Goal: Task Accomplishment & Management: Complete application form

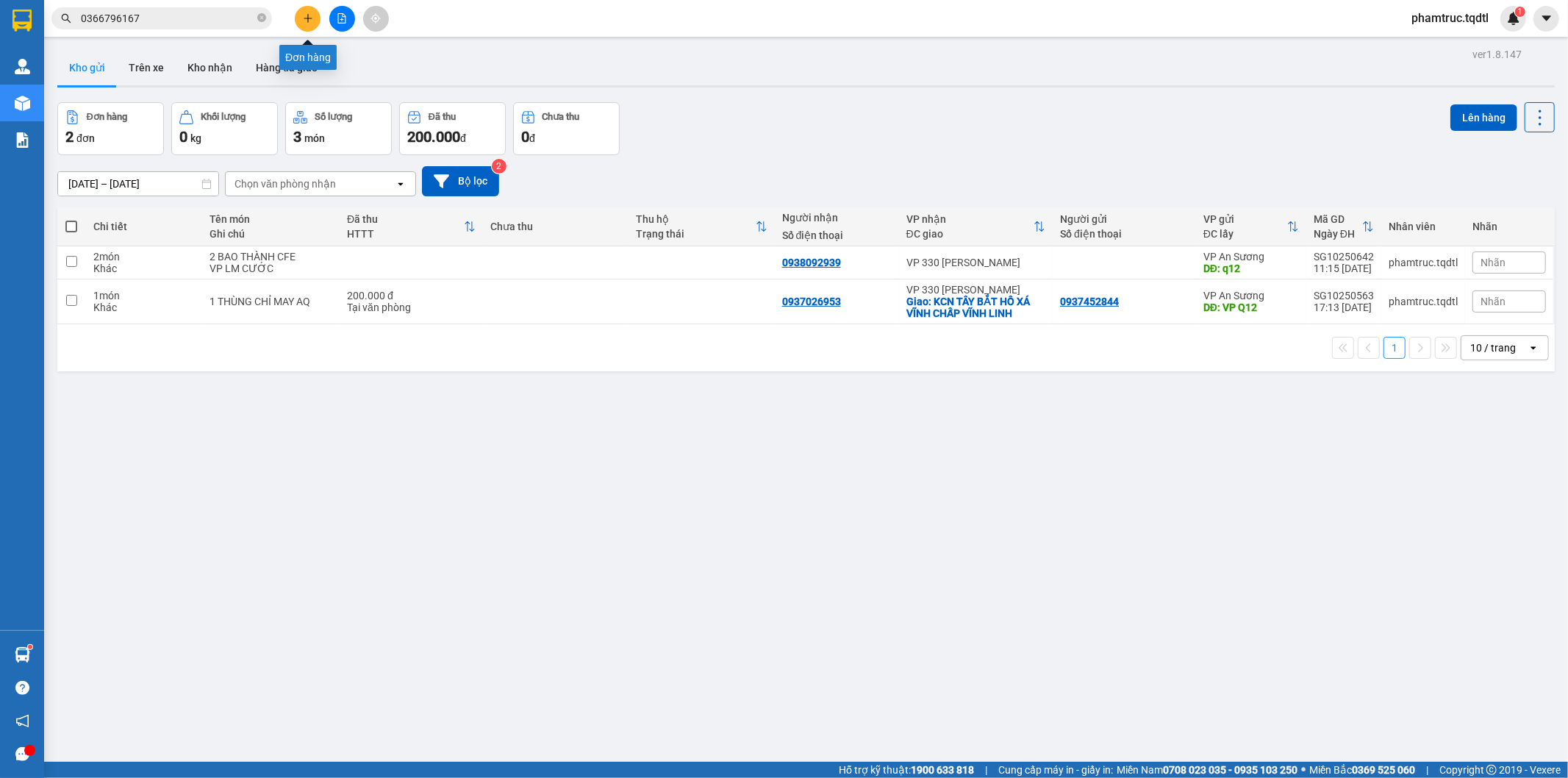
click at [316, 19] on button at bounding box center [307, 19] width 25 height 25
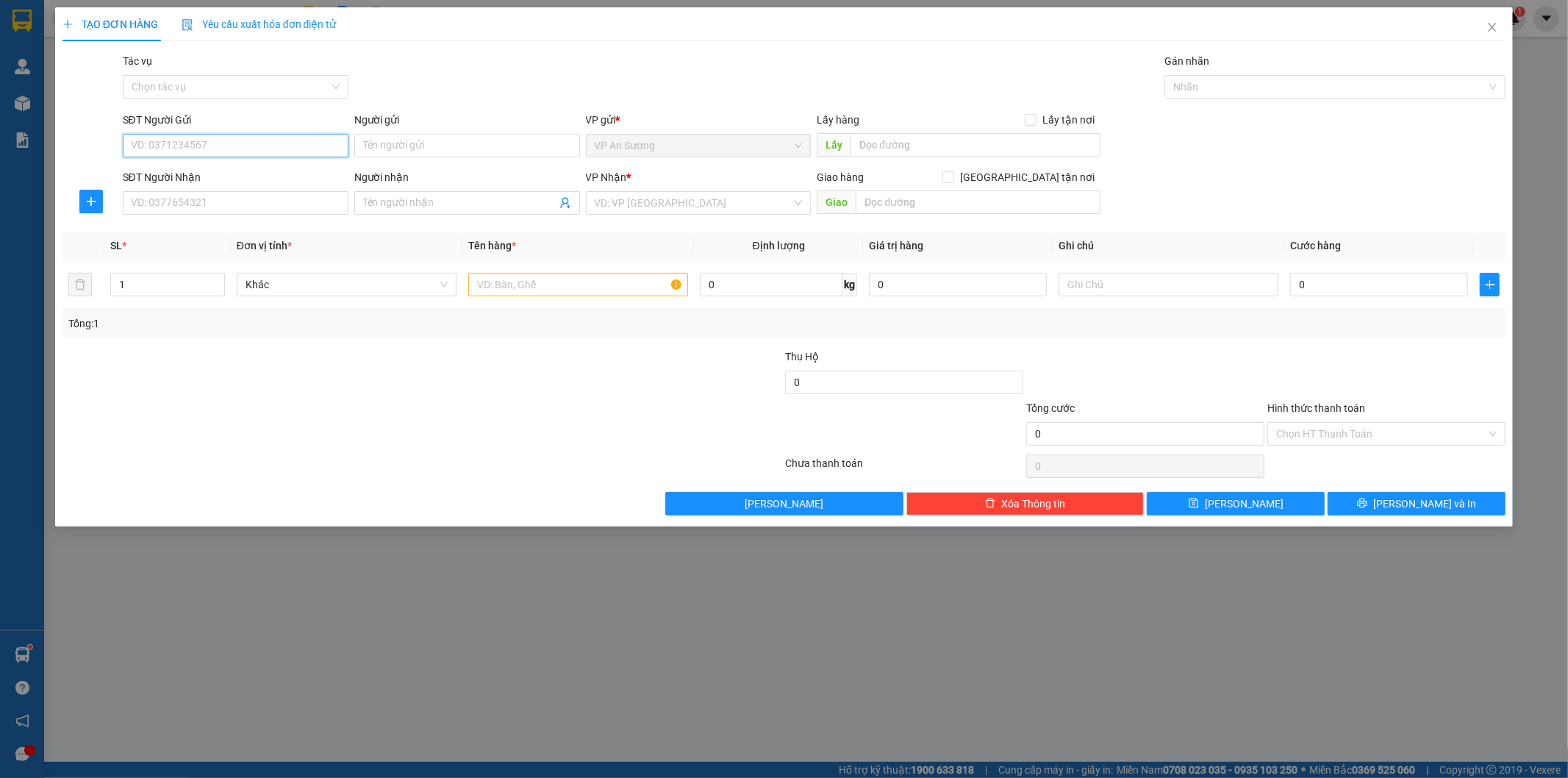
click at [280, 156] on input "SĐT Người Gửi" at bounding box center [236, 145] width 226 height 23
click at [152, 203] on input "SĐT Người Nhận" at bounding box center [236, 203] width 226 height 23
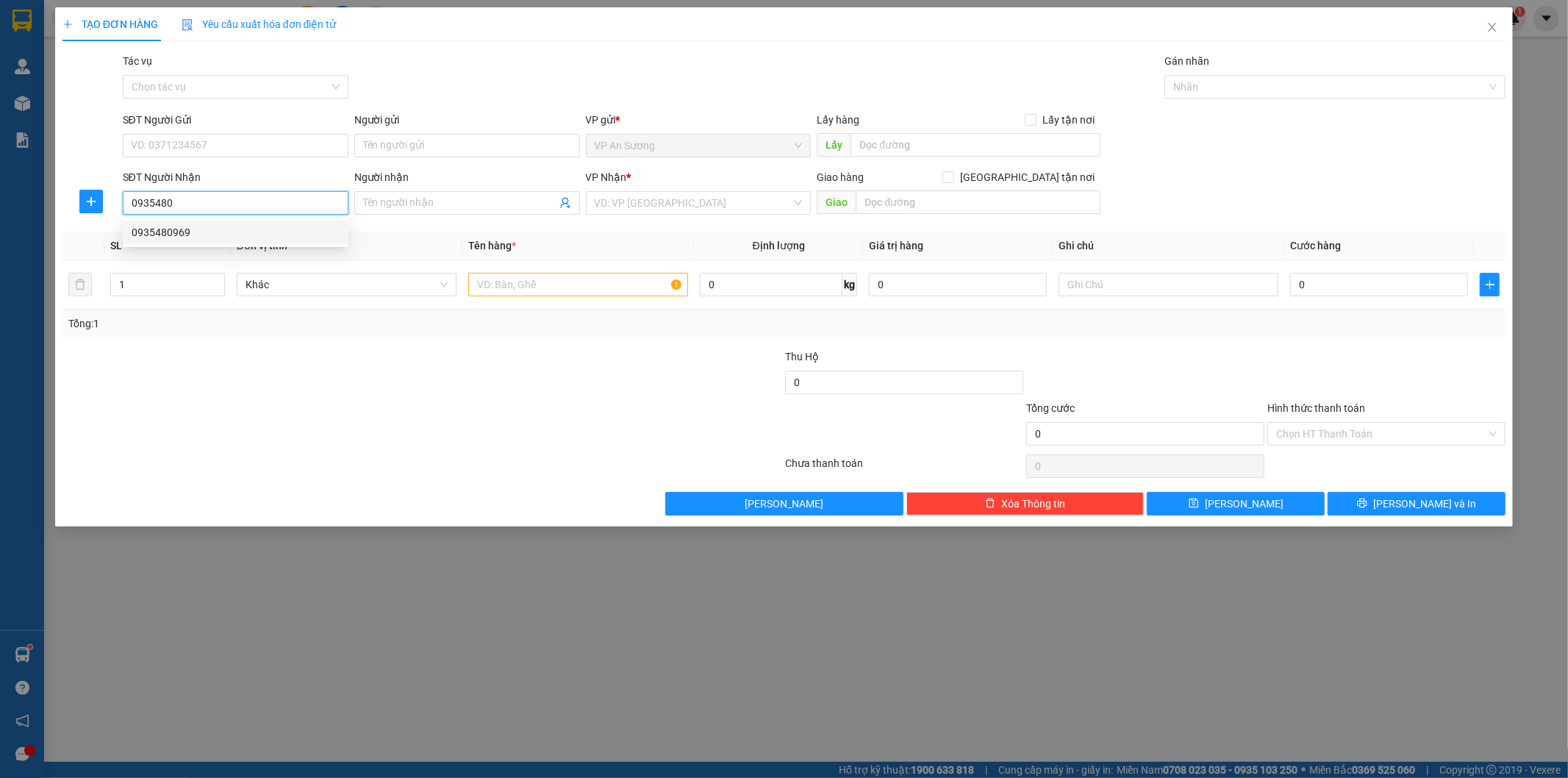
click at [150, 230] on div "0935480969" at bounding box center [236, 233] width 208 height 16
type input "0935480969"
type input "[PERSON_NAME]"
type input "300.000"
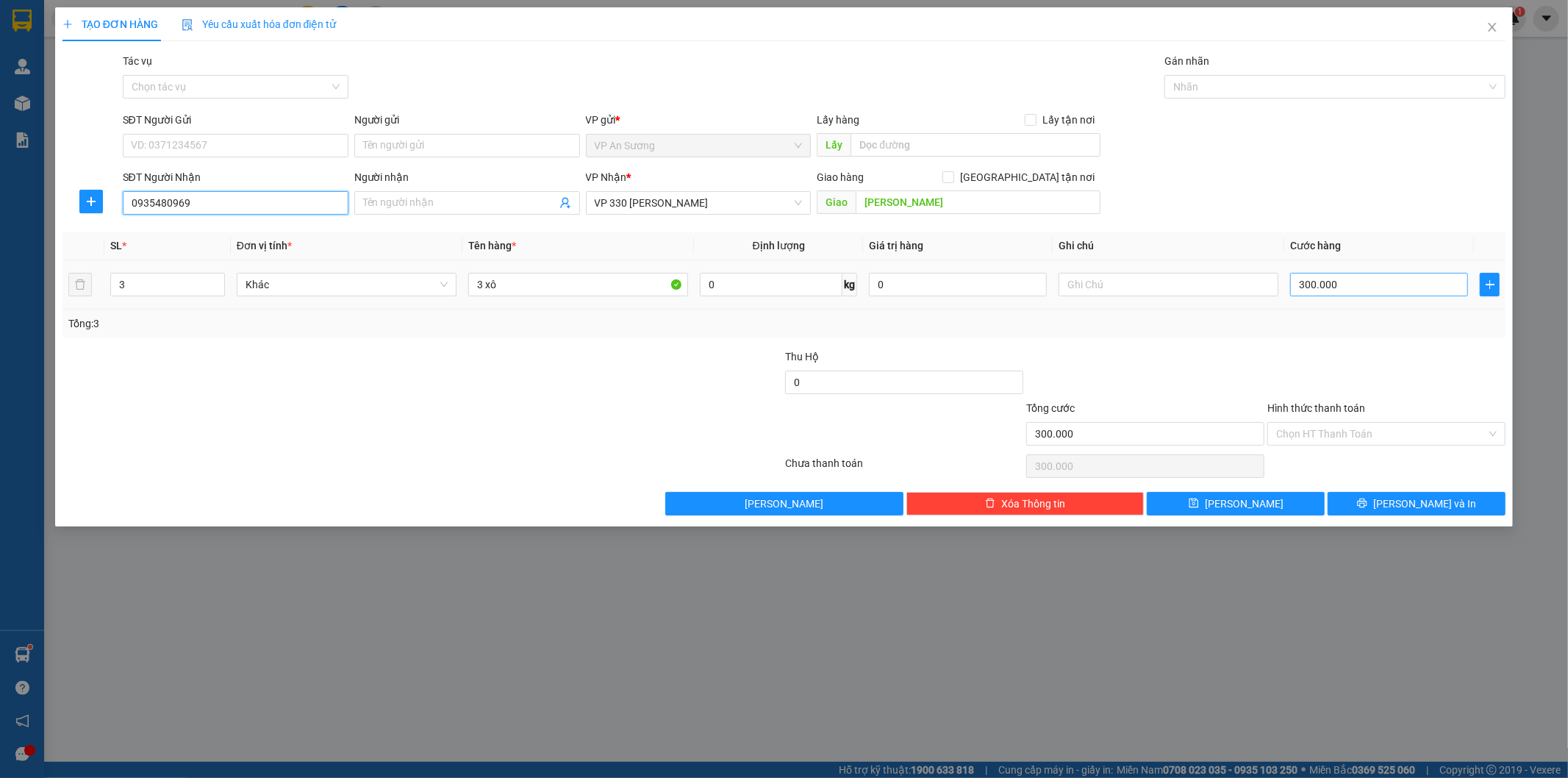
type input "0935480969"
click at [1303, 284] on input "300.000" at bounding box center [1379, 284] width 178 height 23
type input "3.400.000"
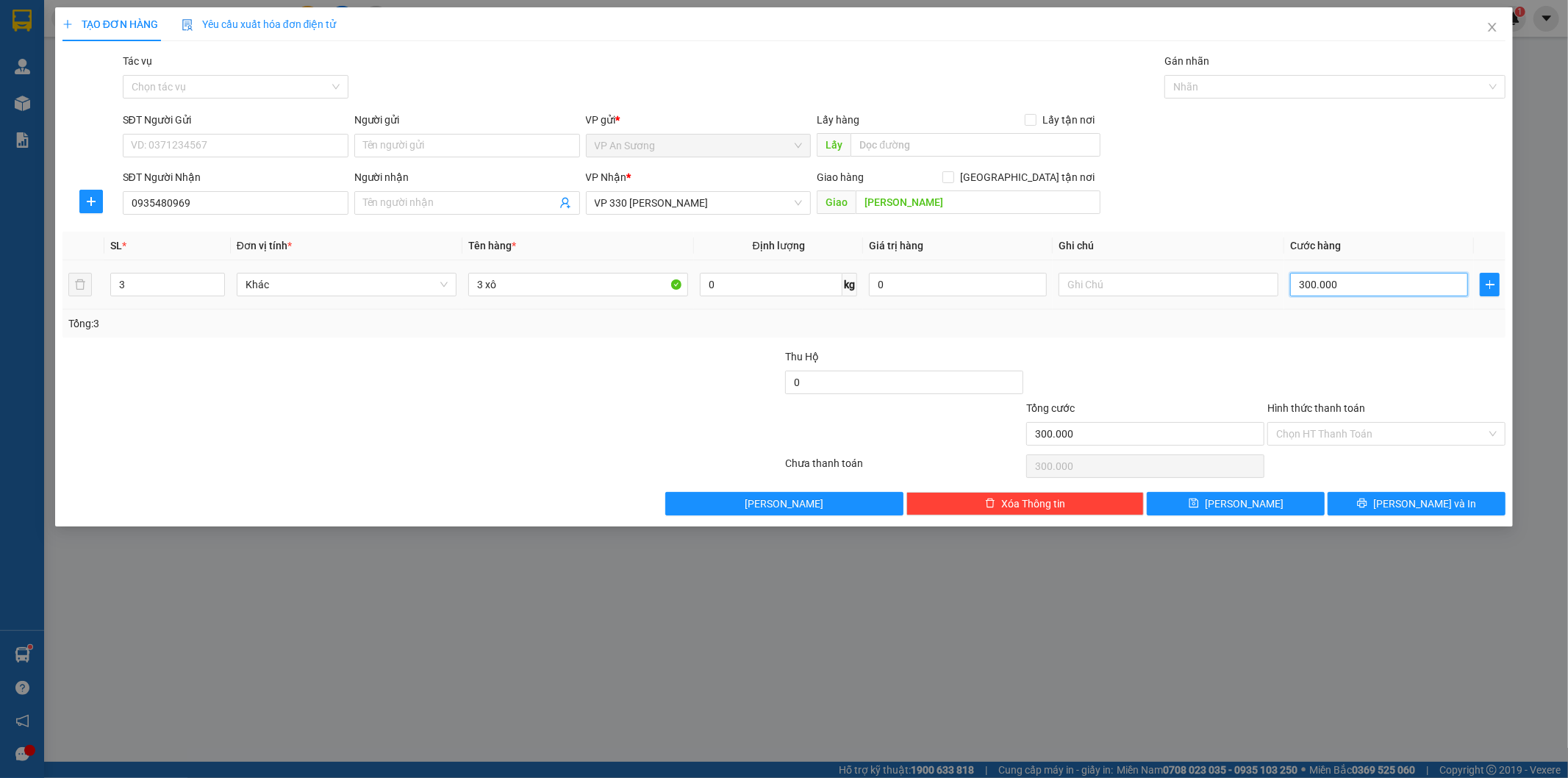
type input "3.400.000"
type input "340.000"
type input "34.000"
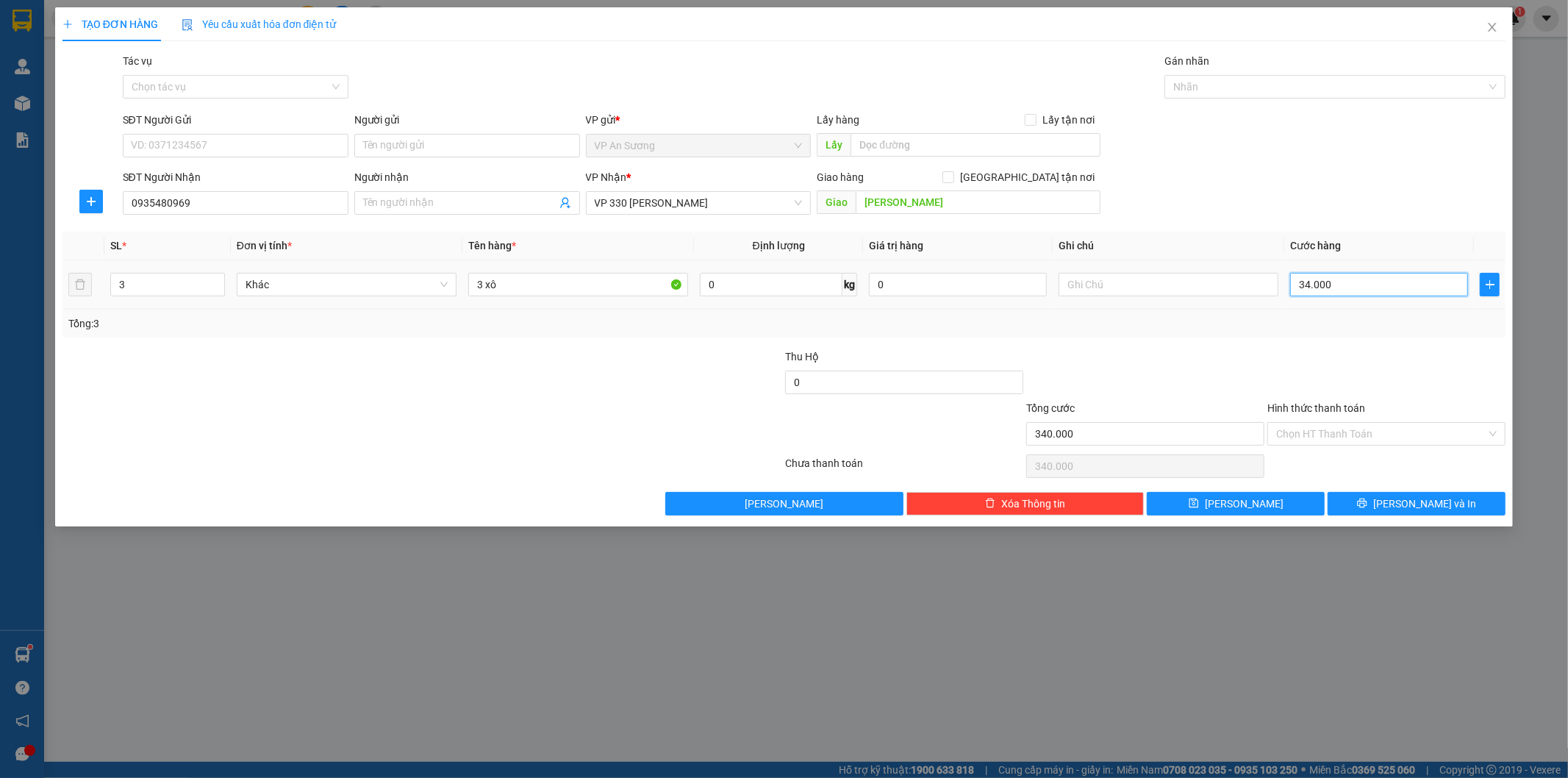
type input "34.000"
type input "3.400"
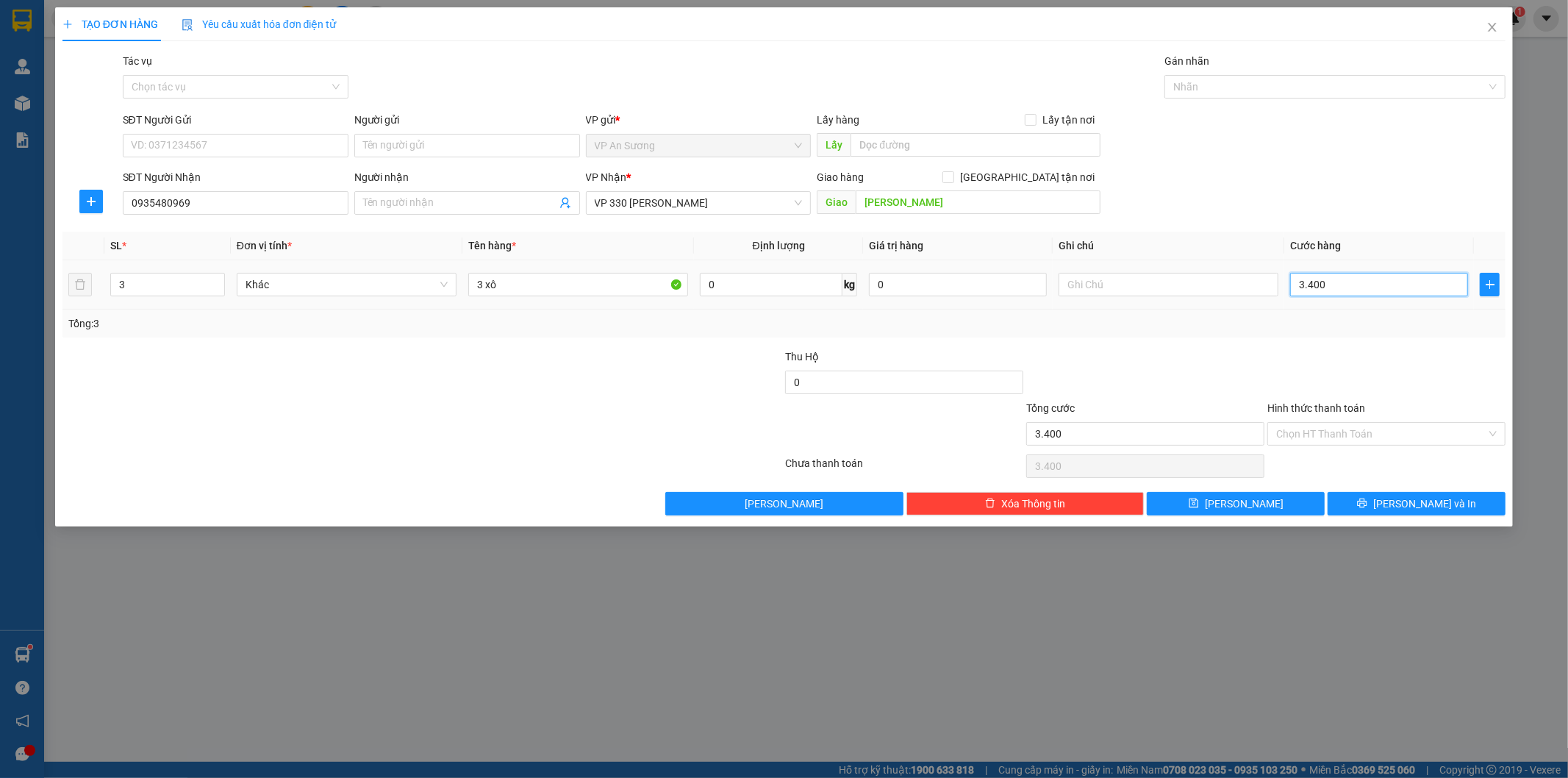
type input "340"
type input "34"
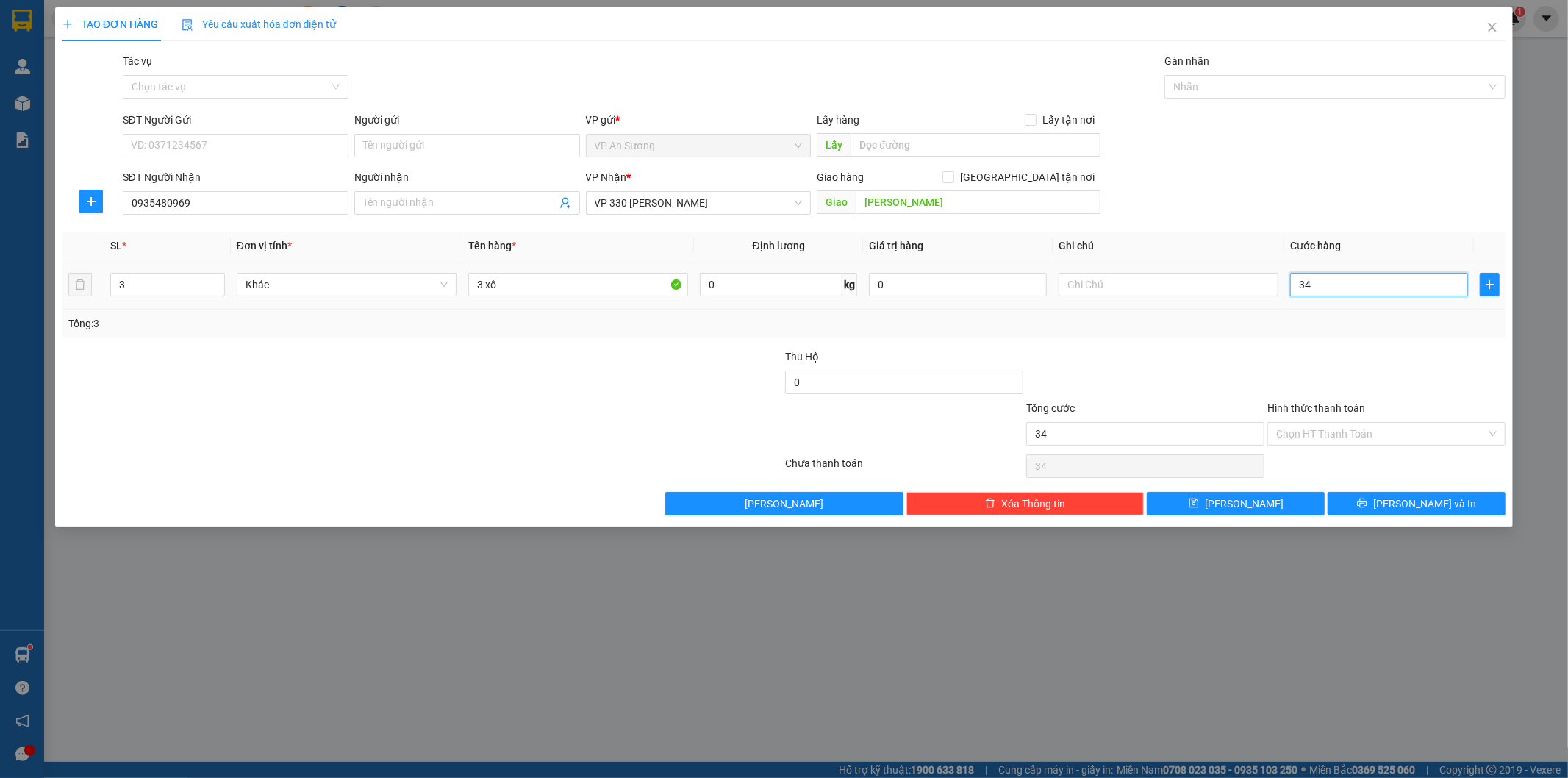
type input "3"
type input "0"
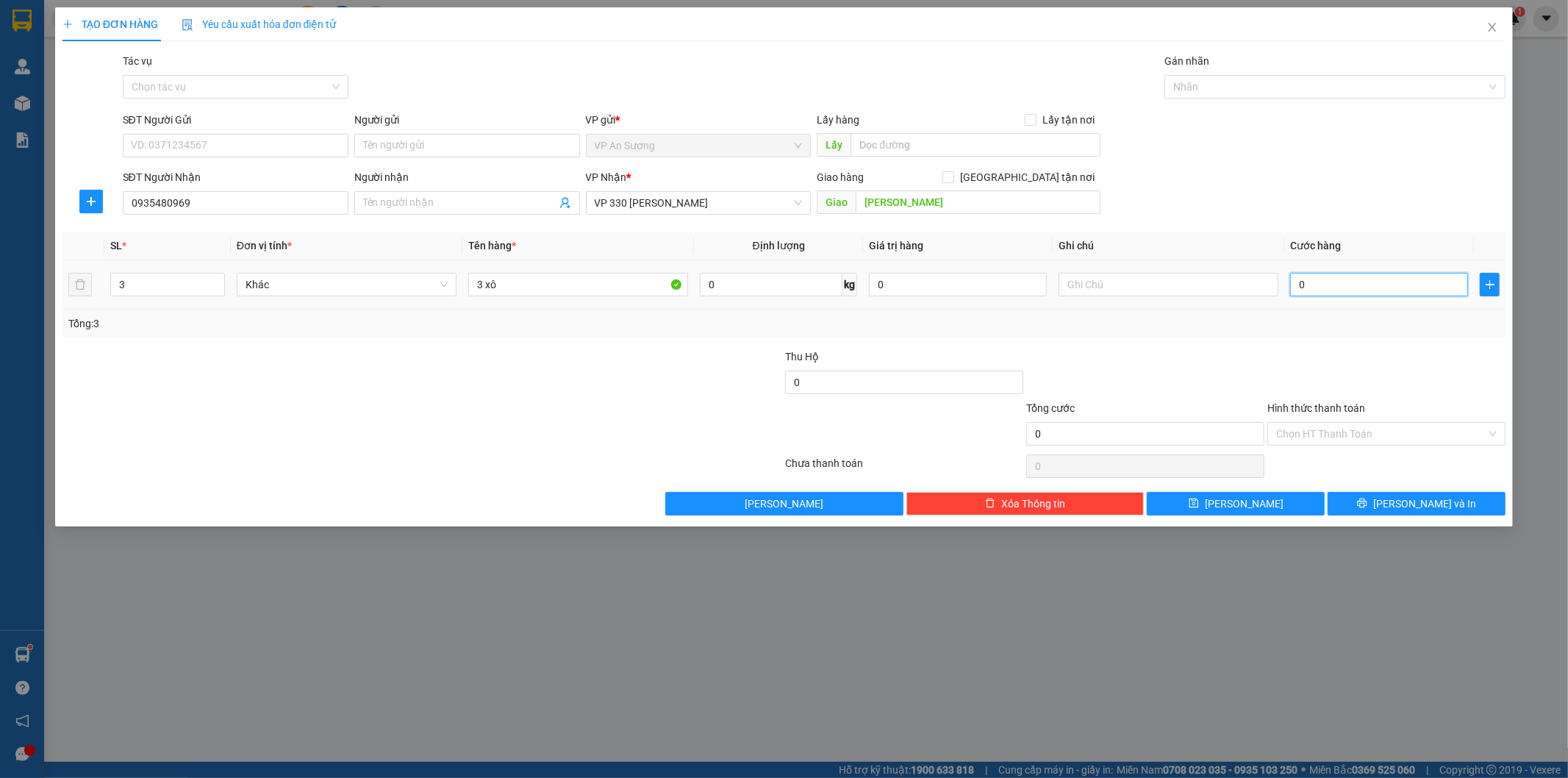
type input "0"
type input "40"
type input "400"
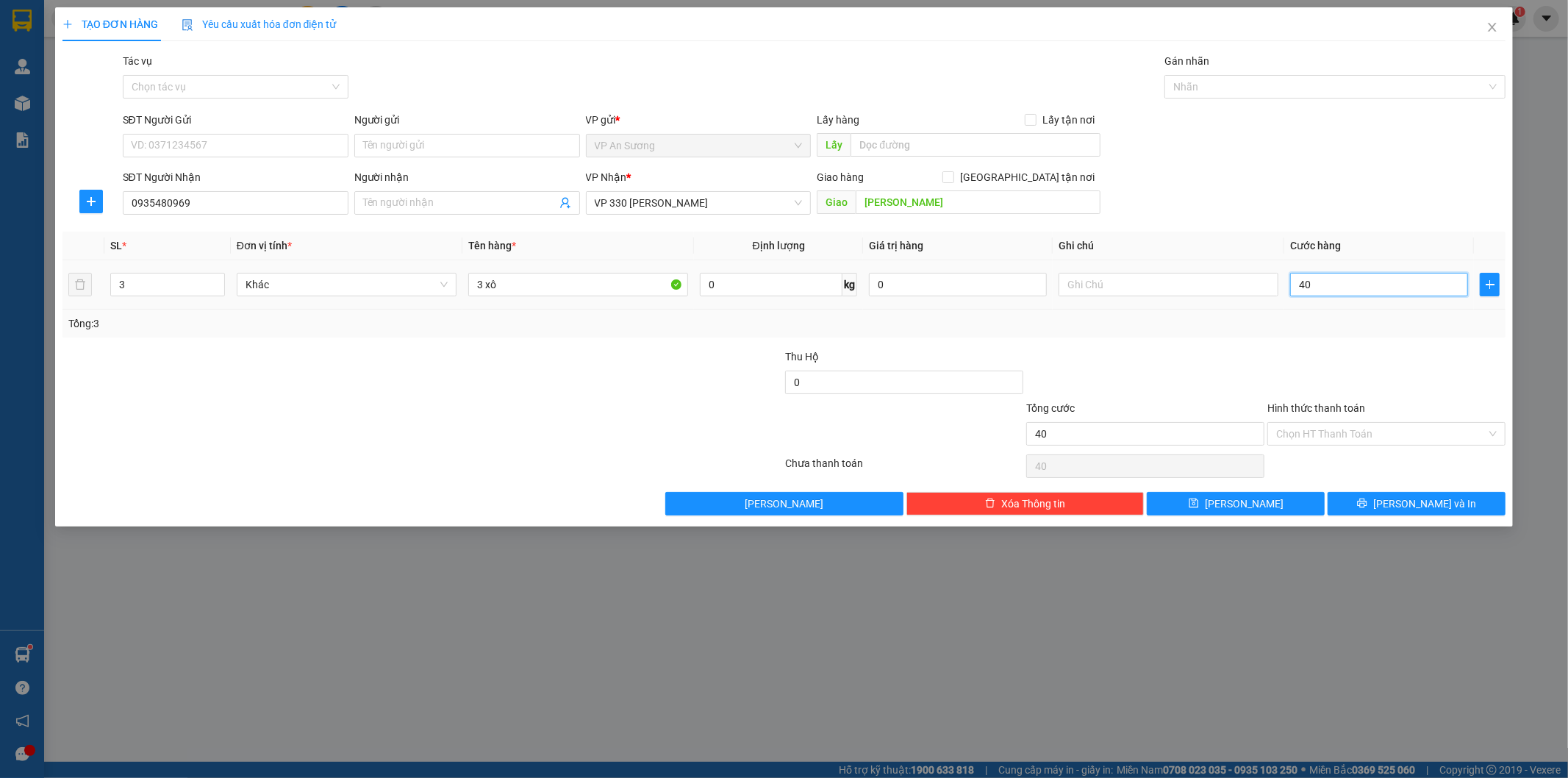
type input "400"
type input "4.000"
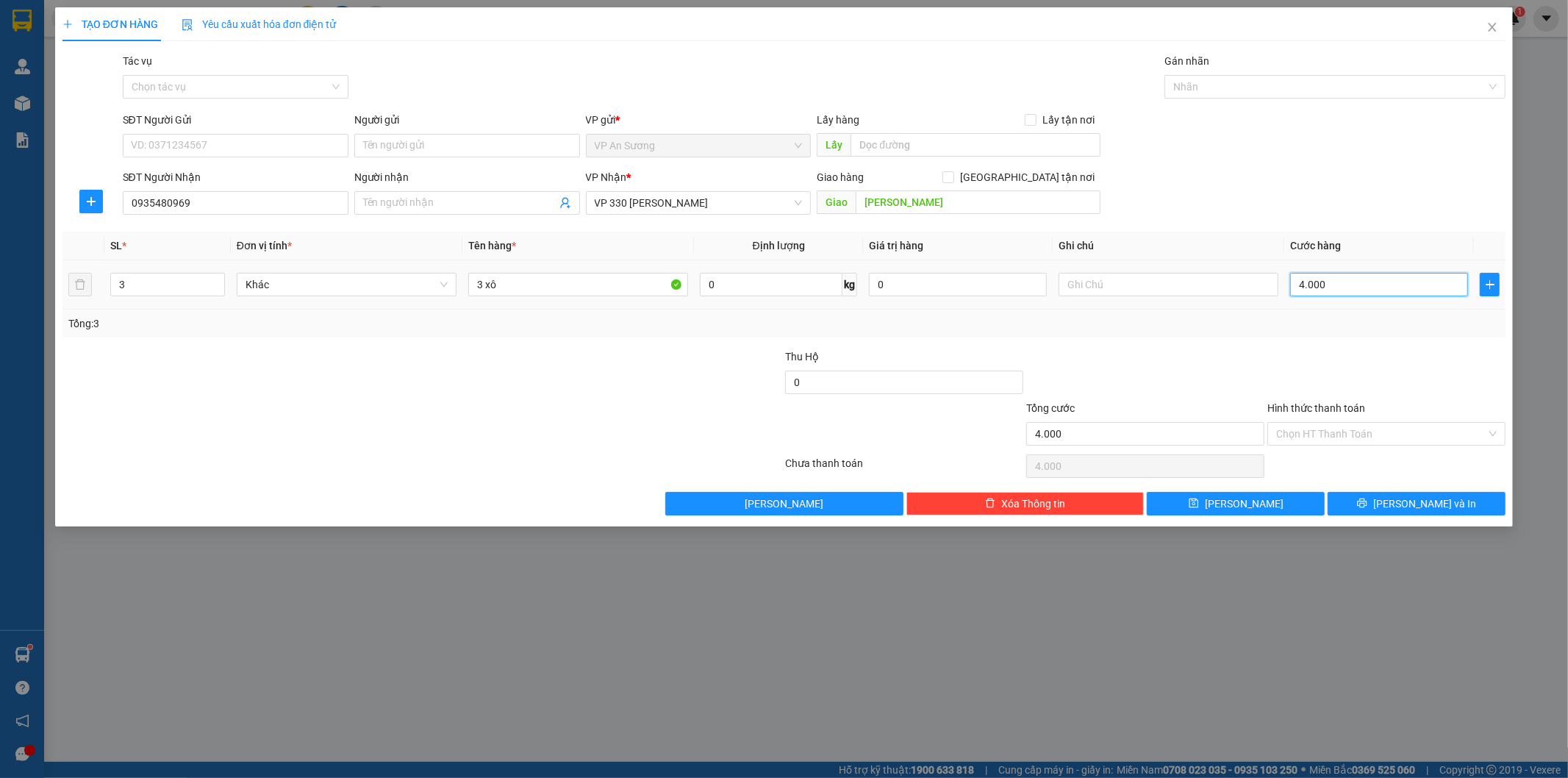
type input "40.000"
type input "400.000"
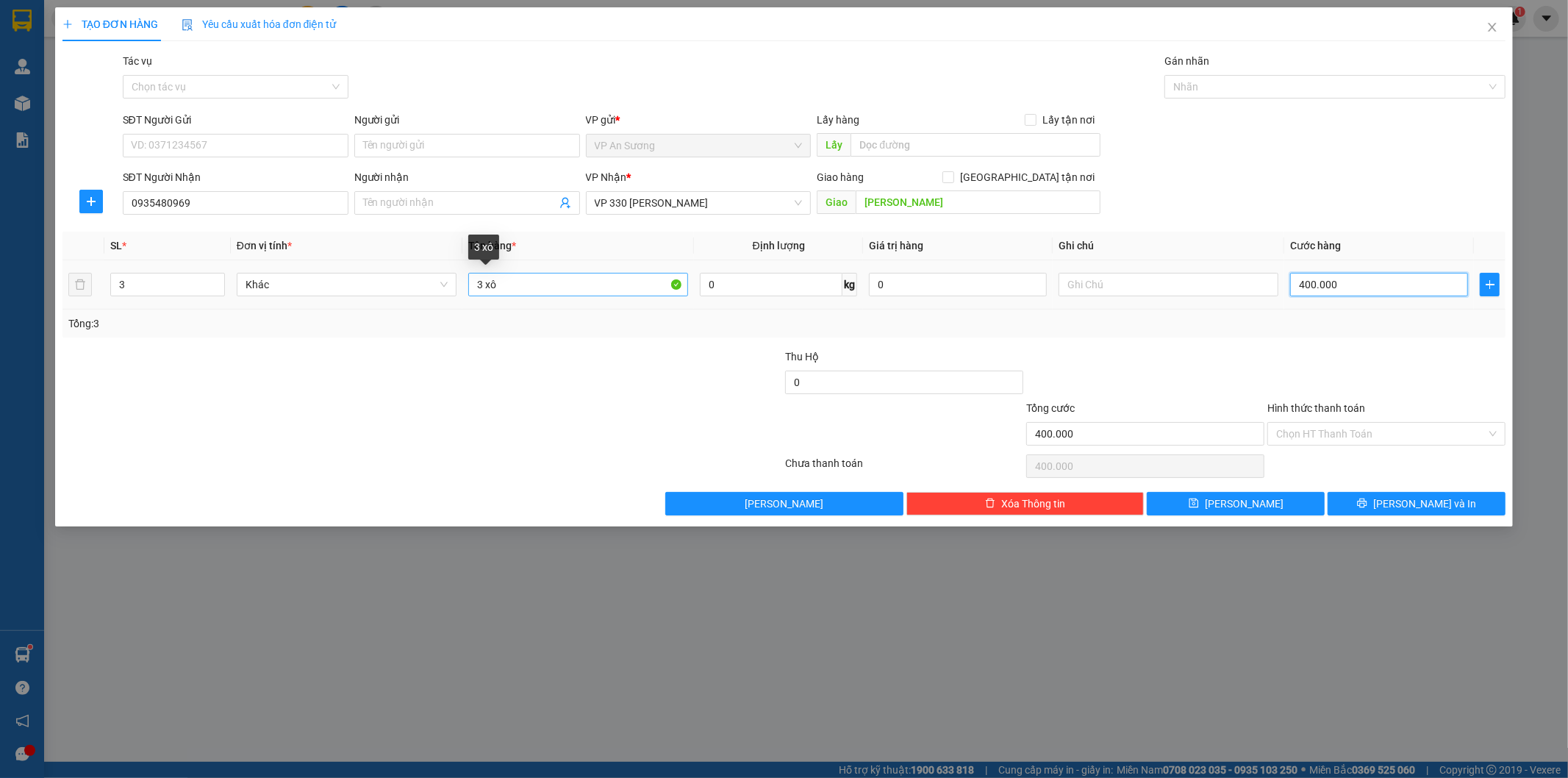
type input "400.000"
click at [520, 285] on input "3 xô" at bounding box center [578, 284] width 220 height 23
type input "3T + 1 XÔ"
click at [138, 283] on input "3" at bounding box center [167, 284] width 113 height 22
type input "4"
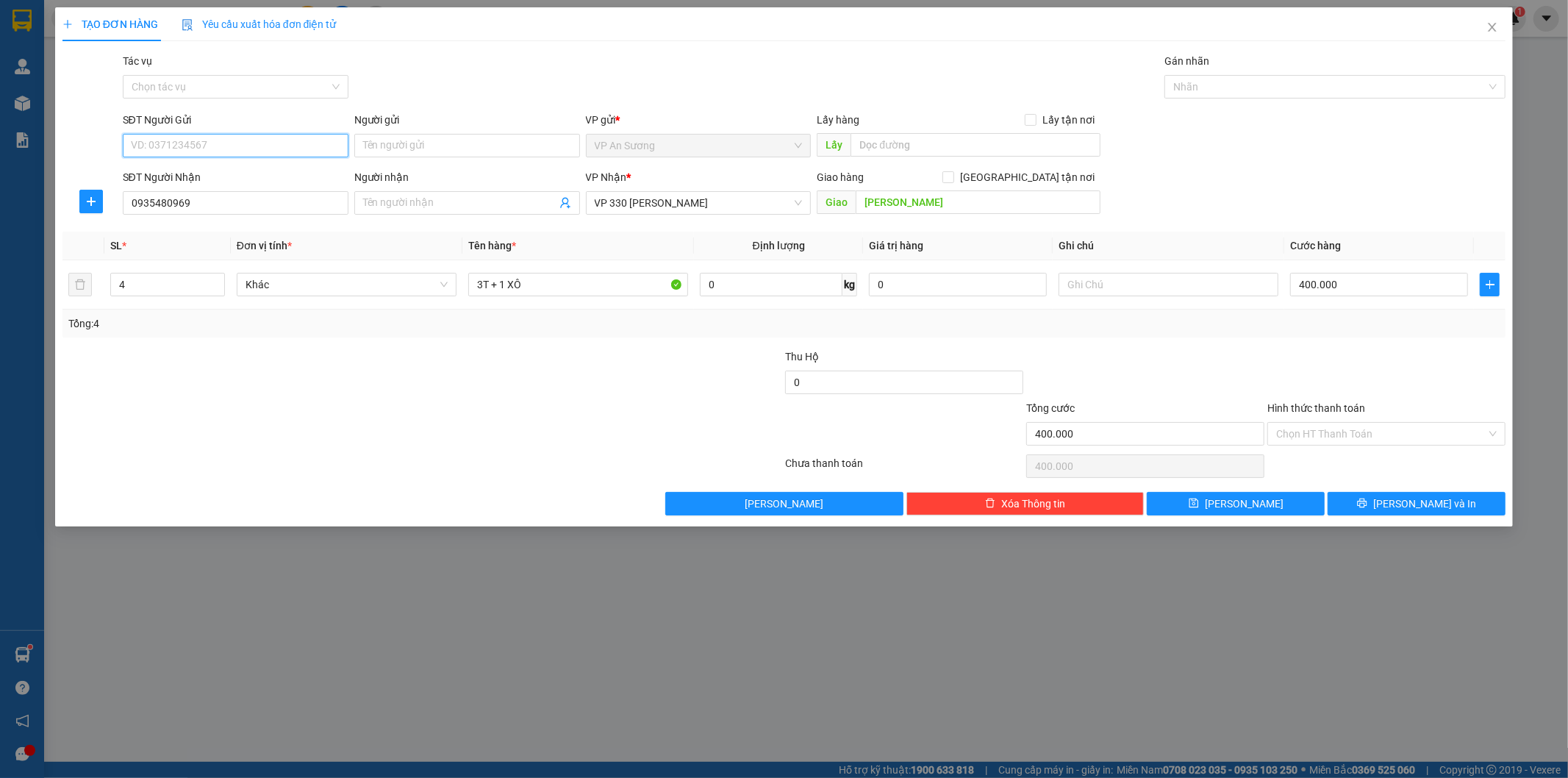
drag, startPoint x: 138, startPoint y: 152, endPoint x: 143, endPoint y: 159, distance: 8.6
click at [140, 156] on input "SĐT Người Gửi" at bounding box center [236, 145] width 226 height 23
click at [1409, 496] on span "[PERSON_NAME] và In" at bounding box center [1424, 503] width 103 height 16
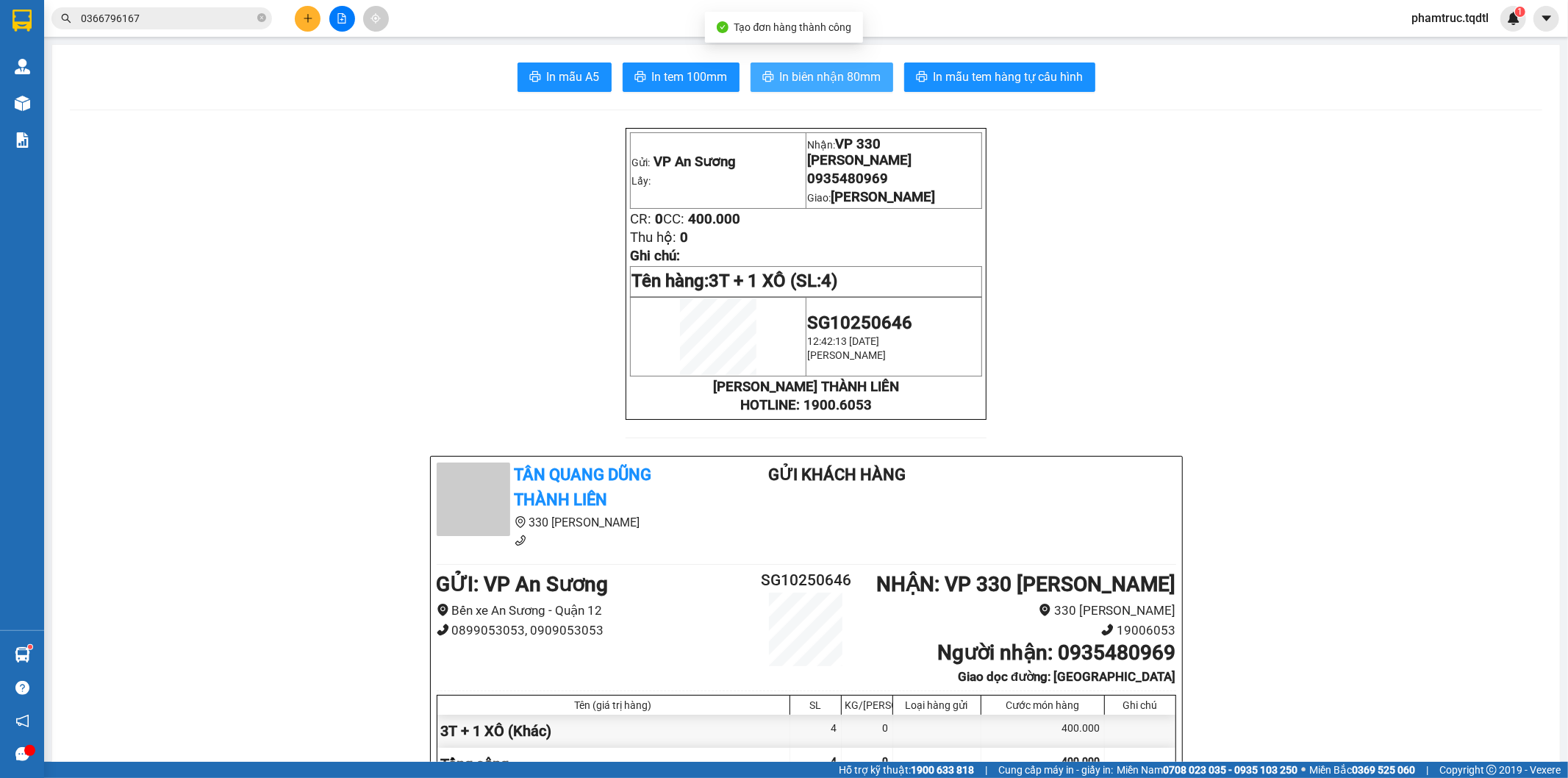
click at [861, 72] on span "In biên nhận 80mm" at bounding box center [831, 76] width 102 height 19
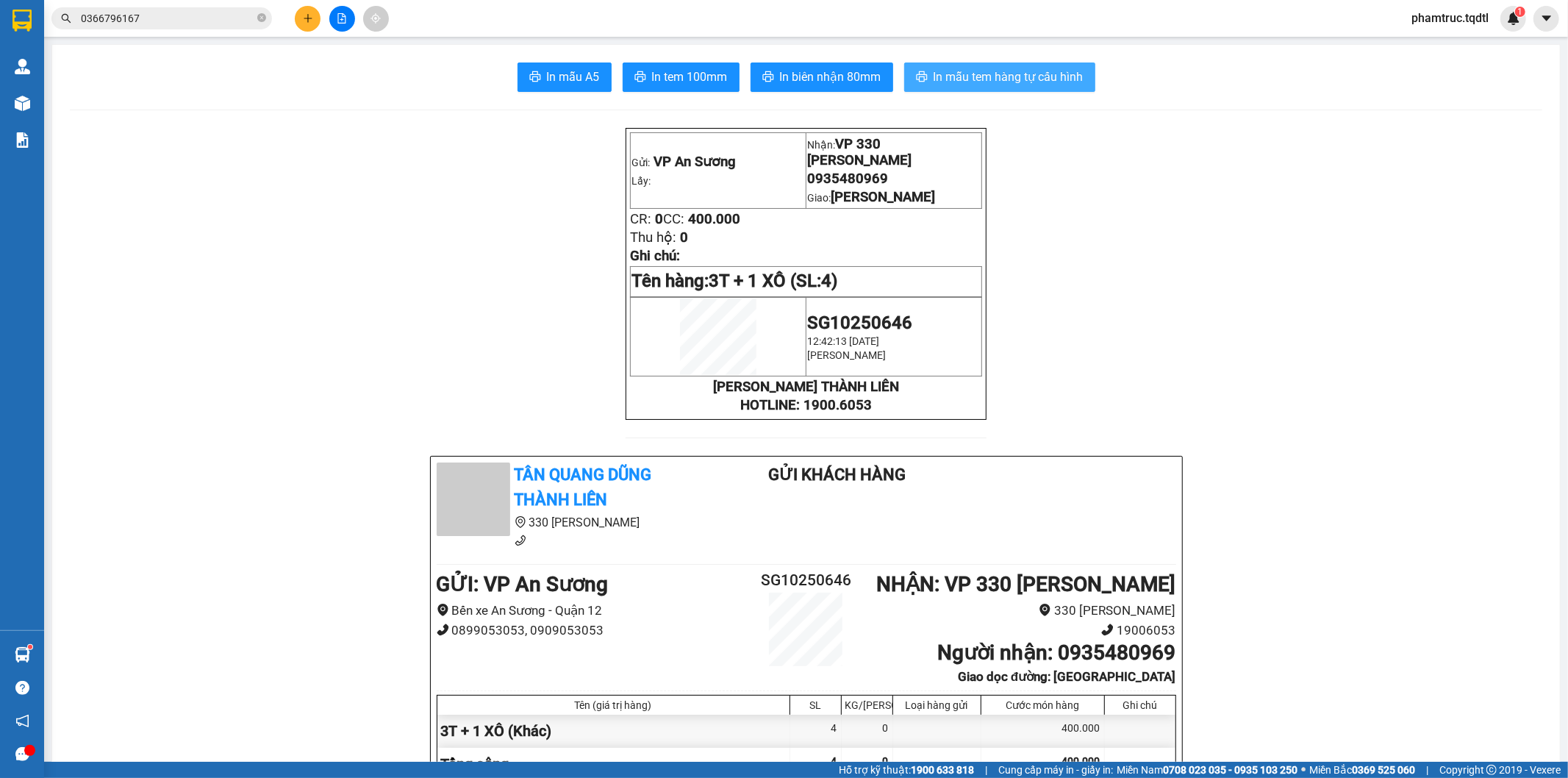
click at [916, 79] on icon "printer" at bounding box center [921, 76] width 11 height 10
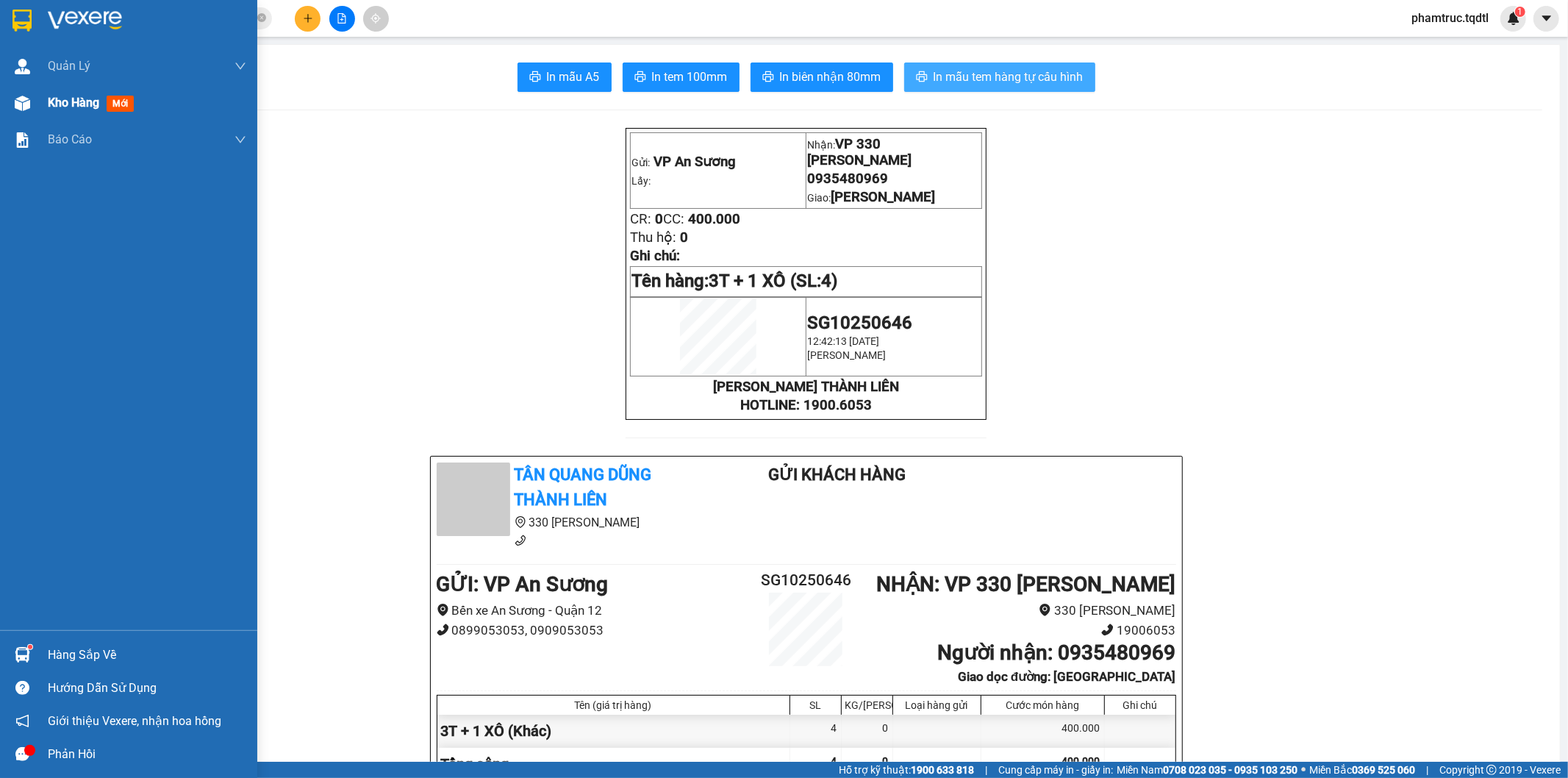
click at [44, 104] on div "Kho hàng mới" at bounding box center [129, 102] width 257 height 37
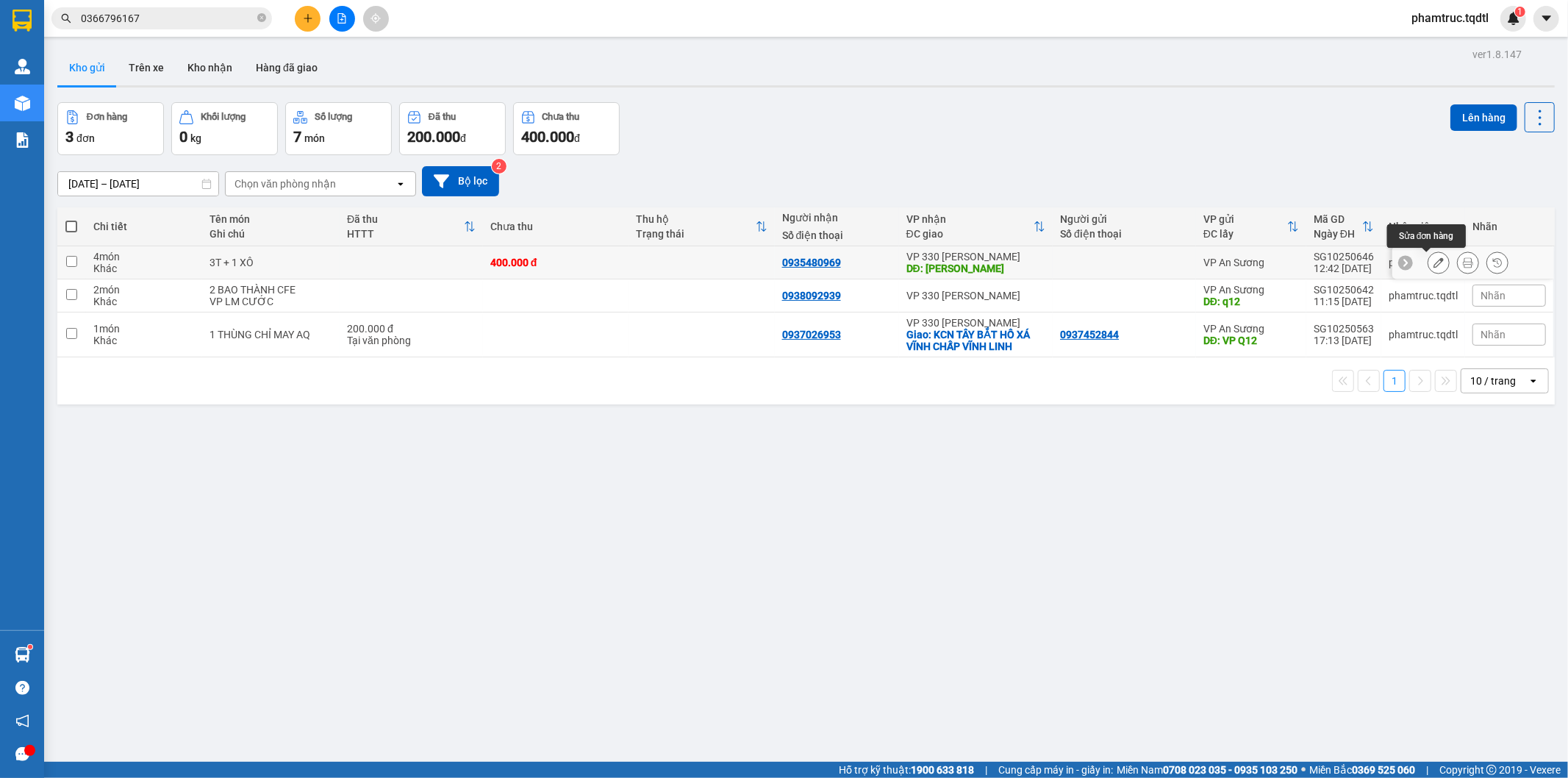
click at [1433, 263] on button at bounding box center [1439, 263] width 21 height 25
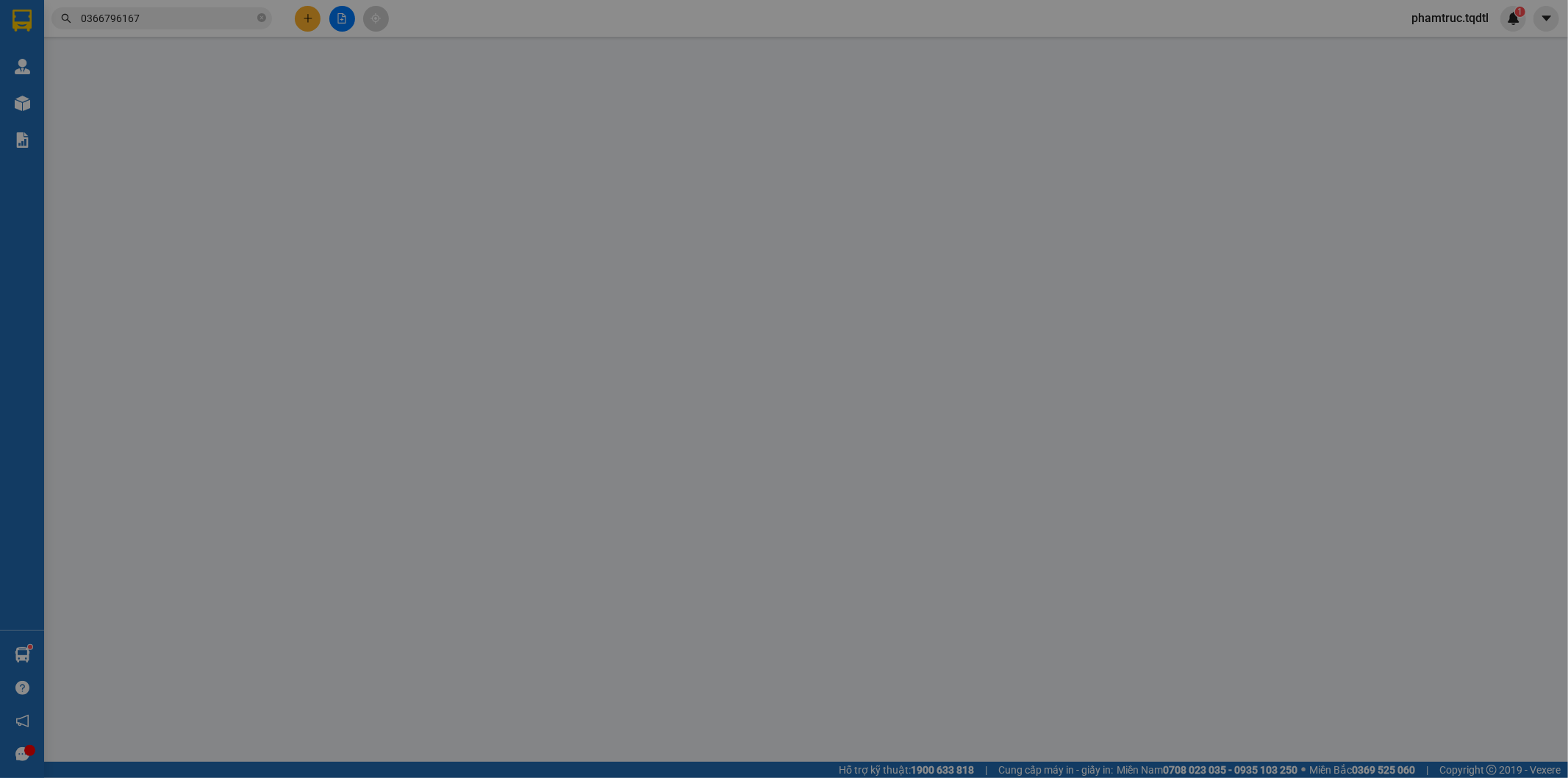
type input "0935480969"
type input "[PERSON_NAME]"
type input "400.000"
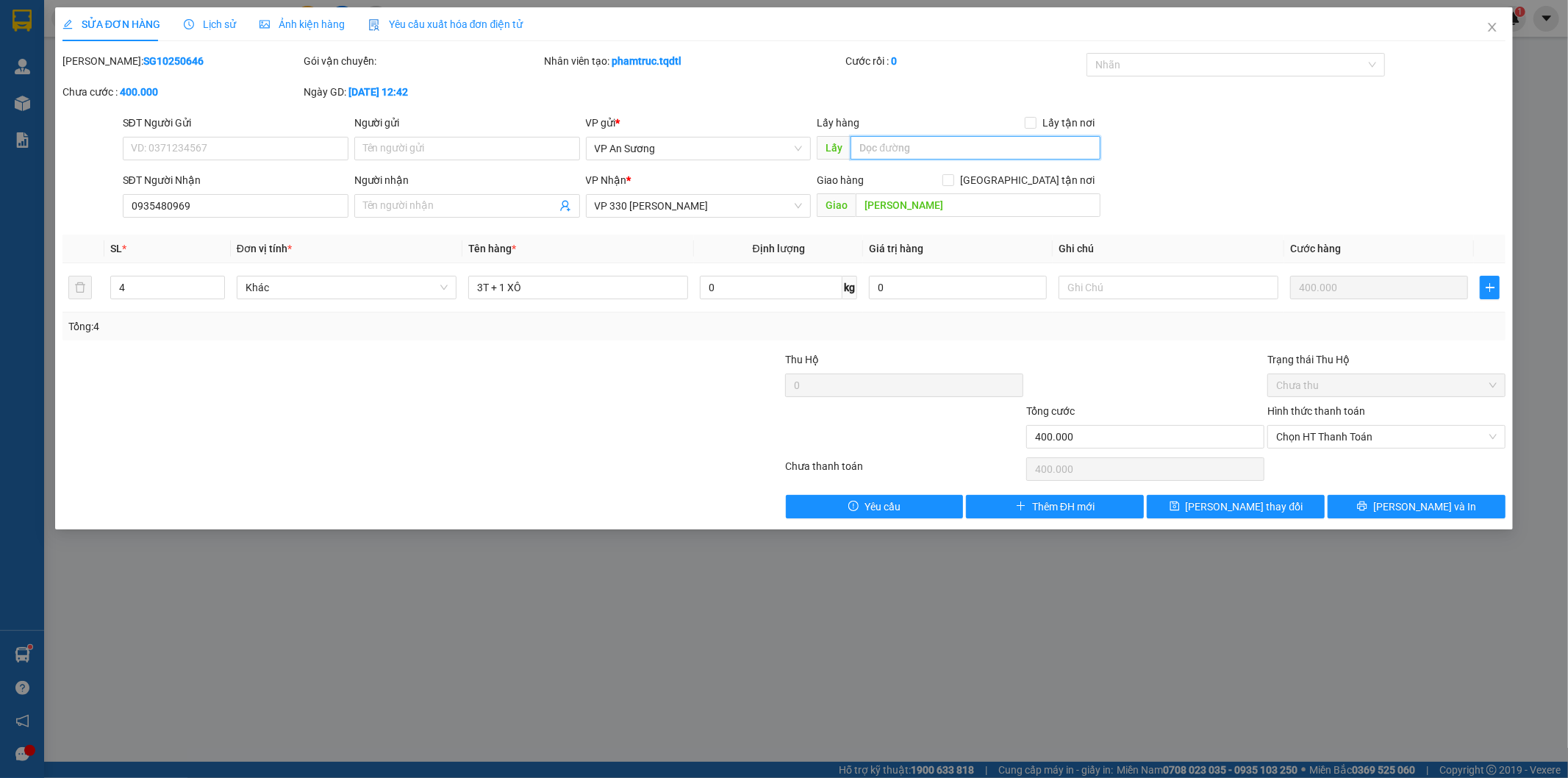
click at [908, 155] on input "text" at bounding box center [975, 147] width 250 height 23
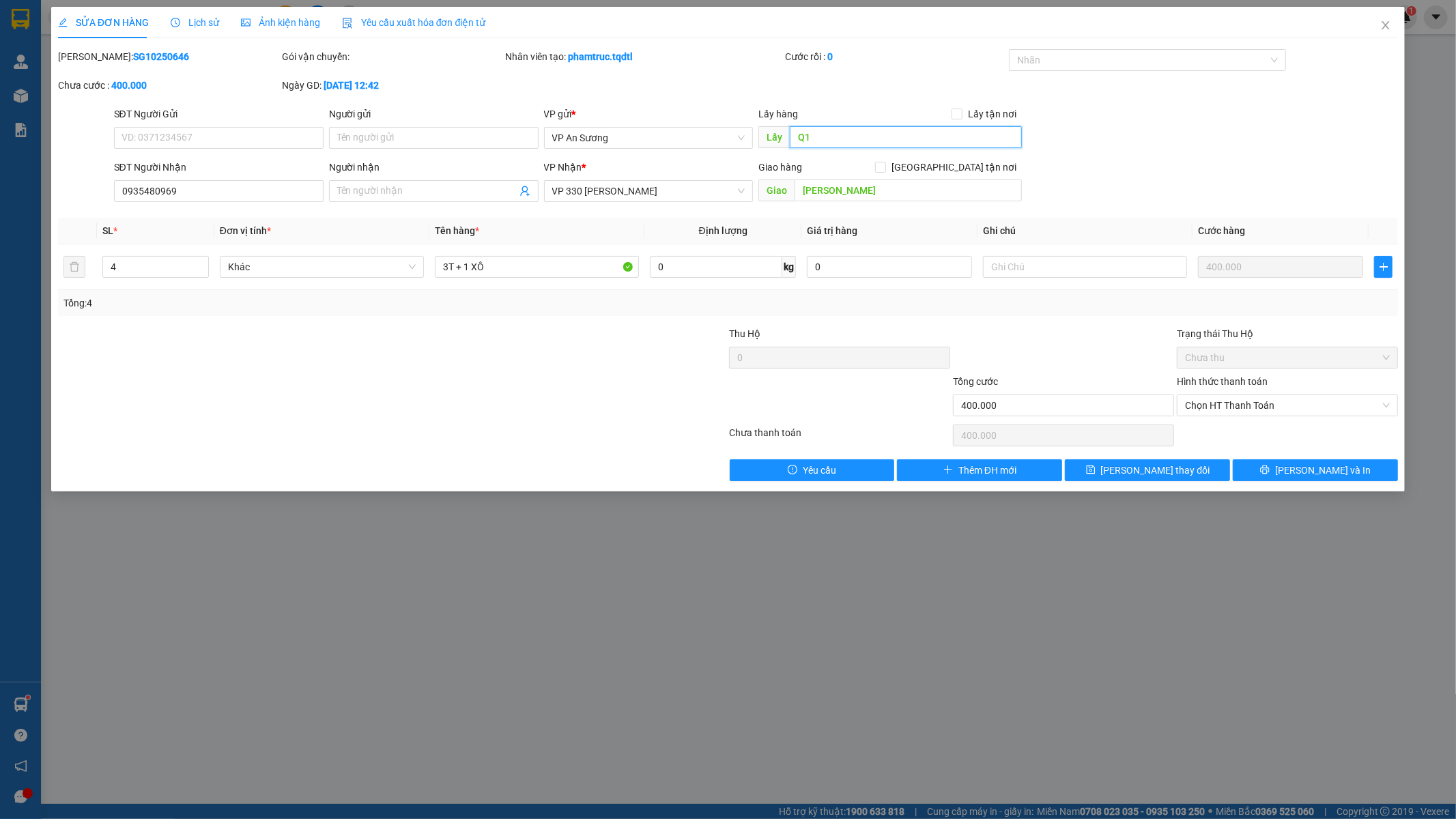
type input "Q12"
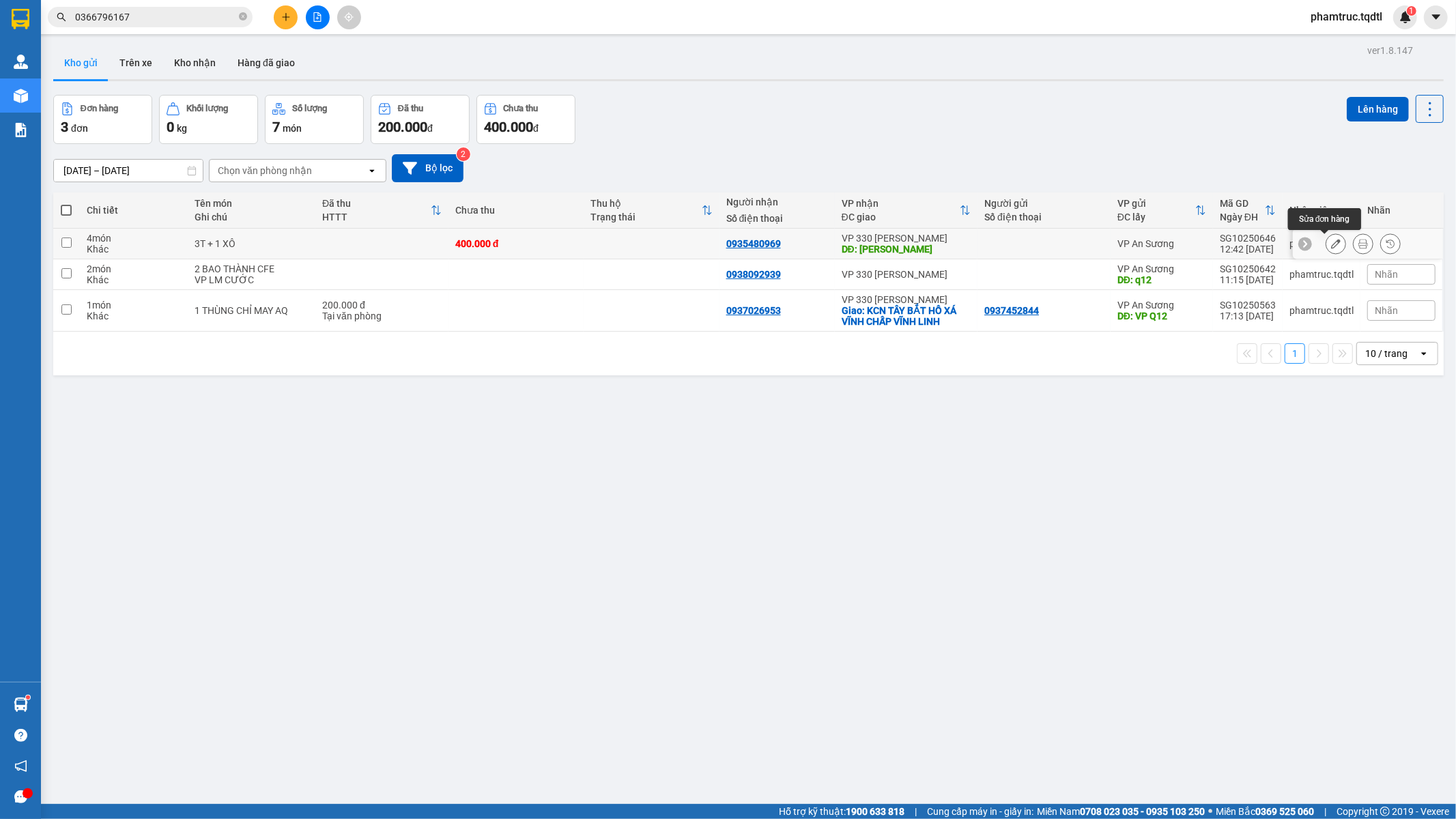
click at [1331, 241] on icon at bounding box center [1336, 244] width 10 height 10
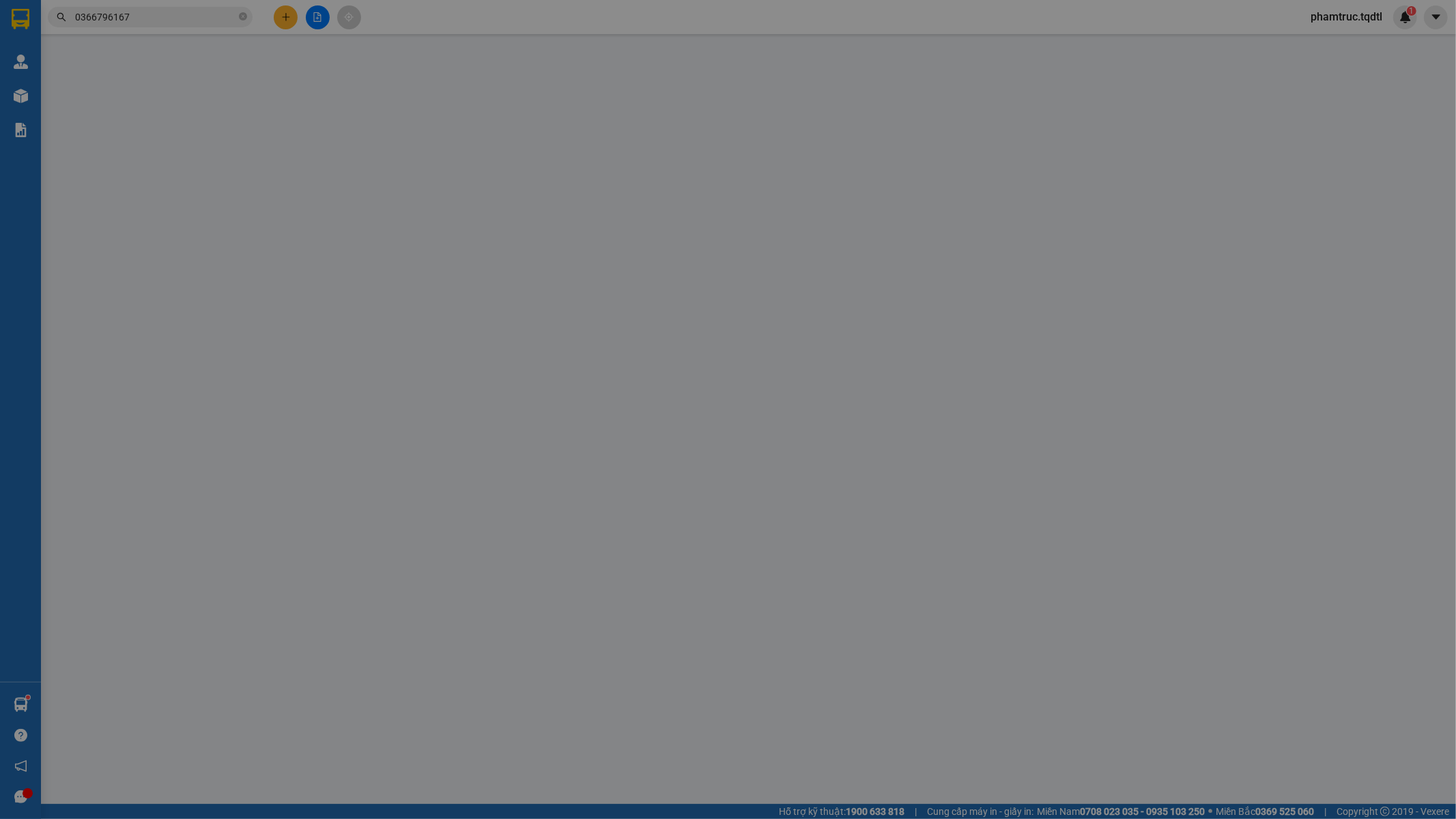
type input "0935480969"
type input "[PERSON_NAME]"
type input "400.000"
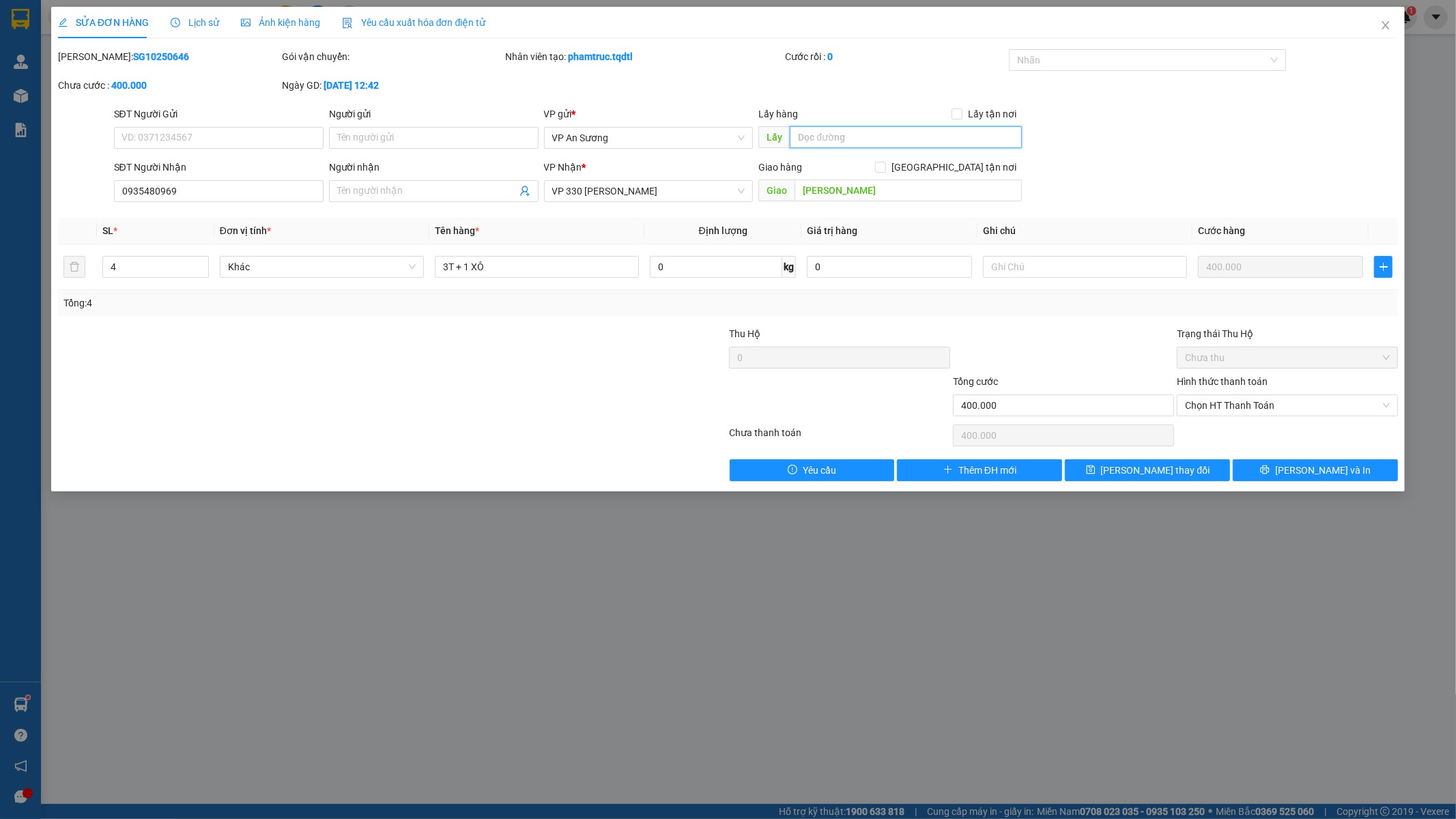
click at [830, 140] on input "text" at bounding box center [905, 137] width 232 height 22
type input "Q12"
click at [1189, 474] on button "[PERSON_NAME] thay đổi" at bounding box center [1147, 470] width 165 height 22
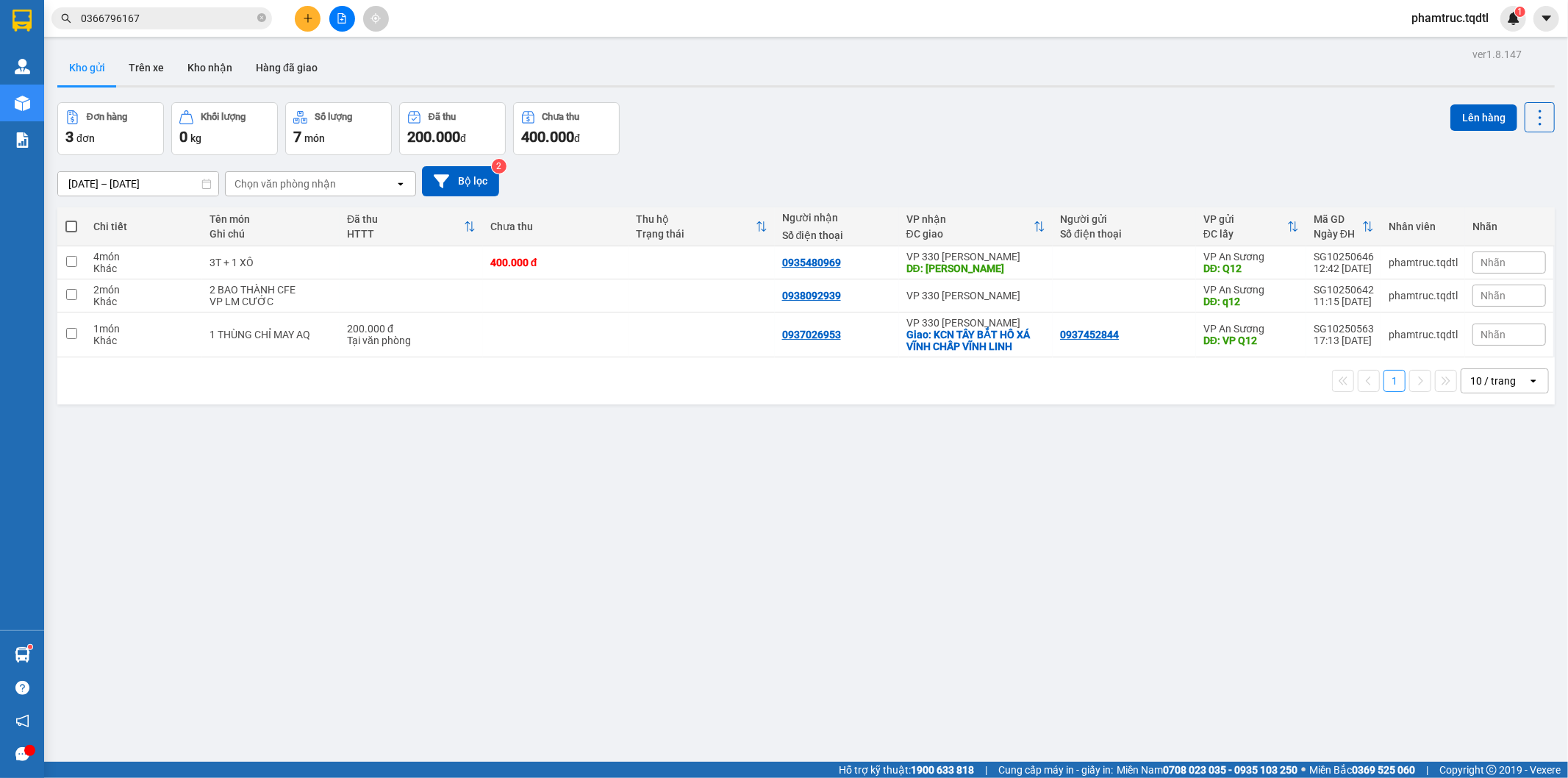
click at [784, 55] on section "Kết quả tìm kiếm ( 1 ) Bộ lọc Mã ĐH Trạng thái Món hàng Thu hộ Tổng cước Chưa c…" at bounding box center [784, 389] width 1568 height 778
click at [307, 19] on icon "plus" at bounding box center [307, 18] width 8 height 1
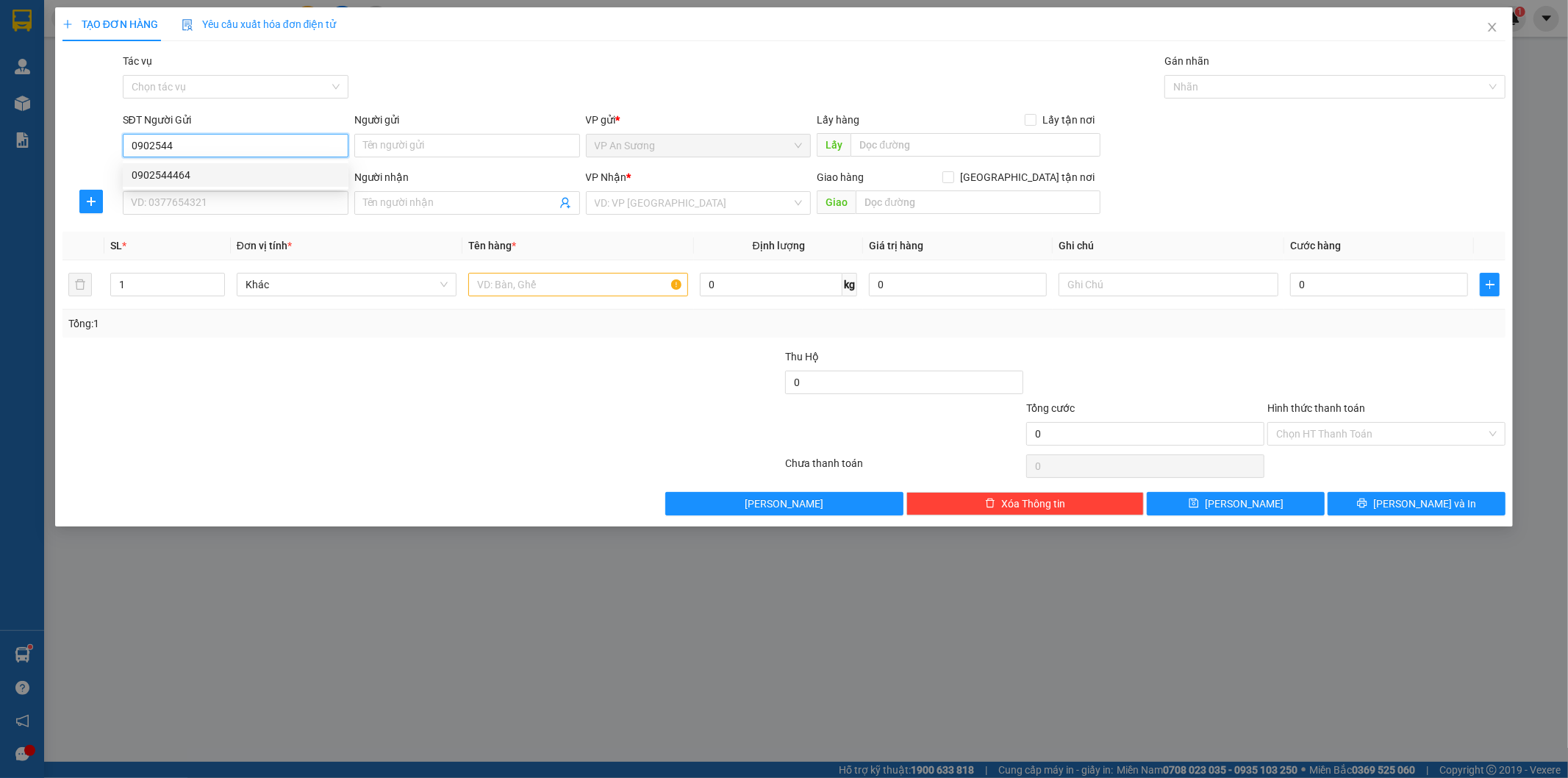
click at [232, 182] on div "0902544464" at bounding box center [236, 175] width 208 height 16
type input "0902544464"
type input "VP Q12"
type input "0947554803"
type input "CAM LỘ"
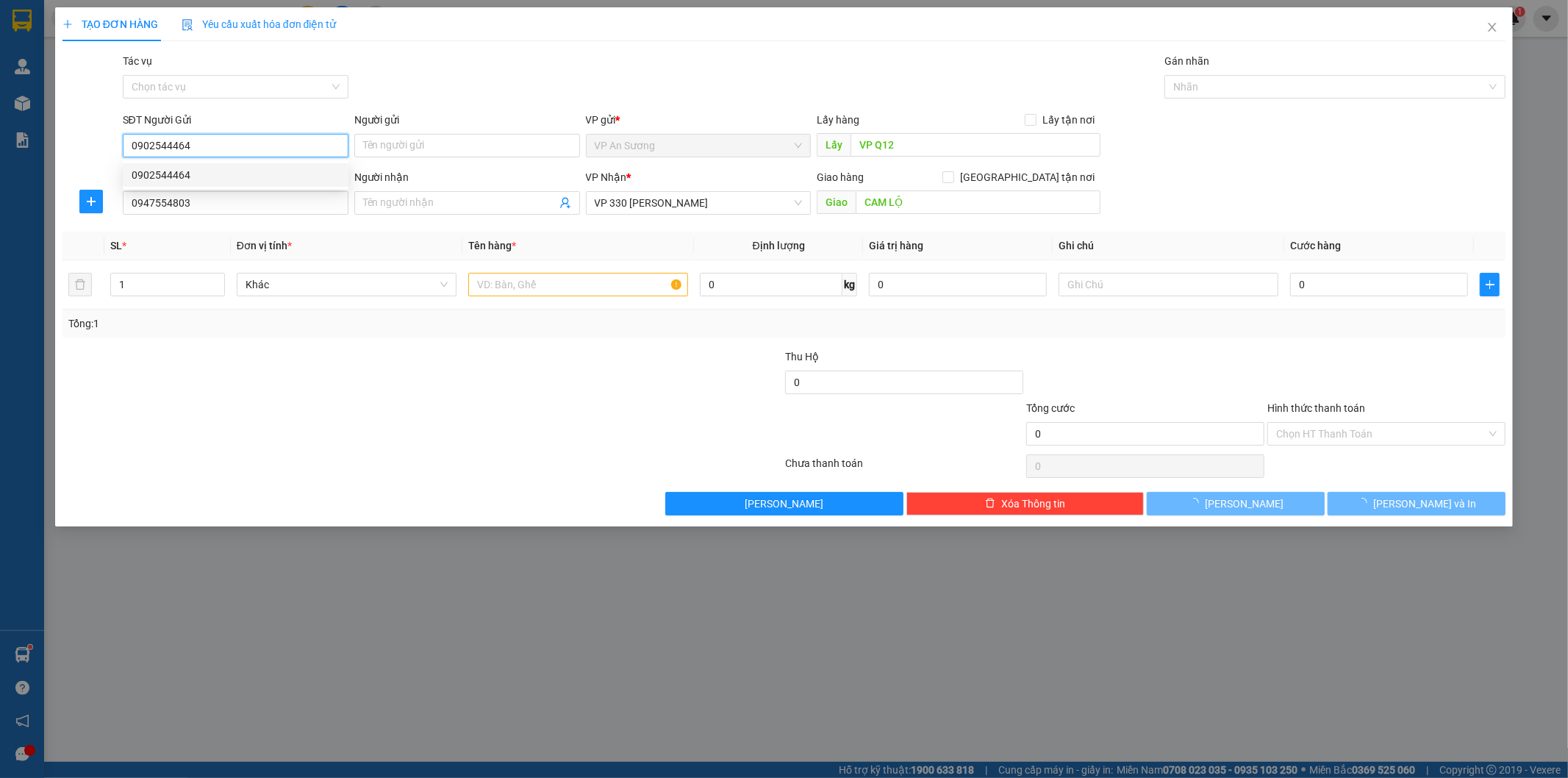
type input "100.000"
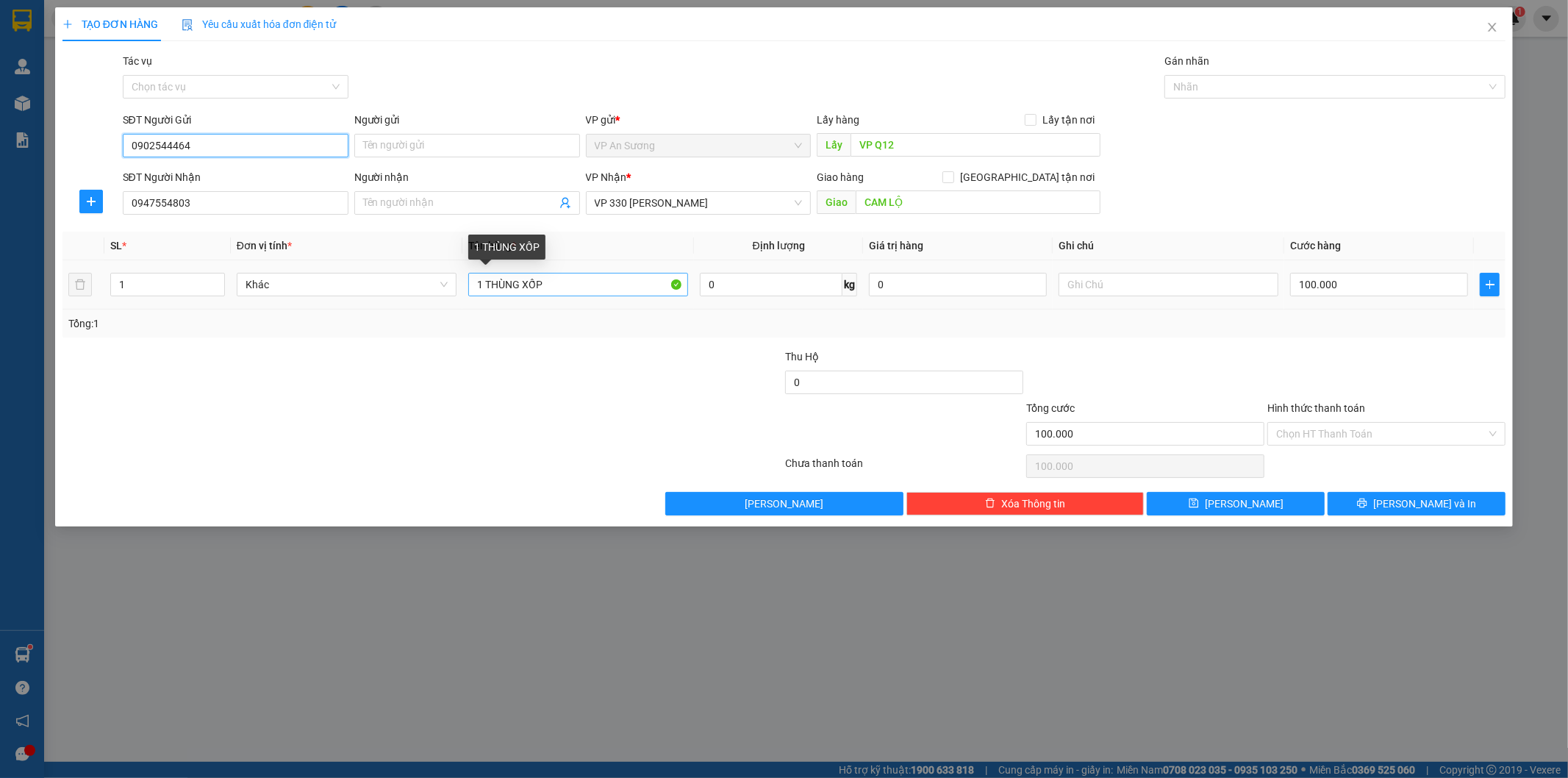
type input "0902544464"
click at [583, 284] on input "1 THÙNG XỐP" at bounding box center [578, 284] width 220 height 23
click at [1188, 83] on div at bounding box center [1327, 87] width 319 height 18
type input "1 T GIẤY"
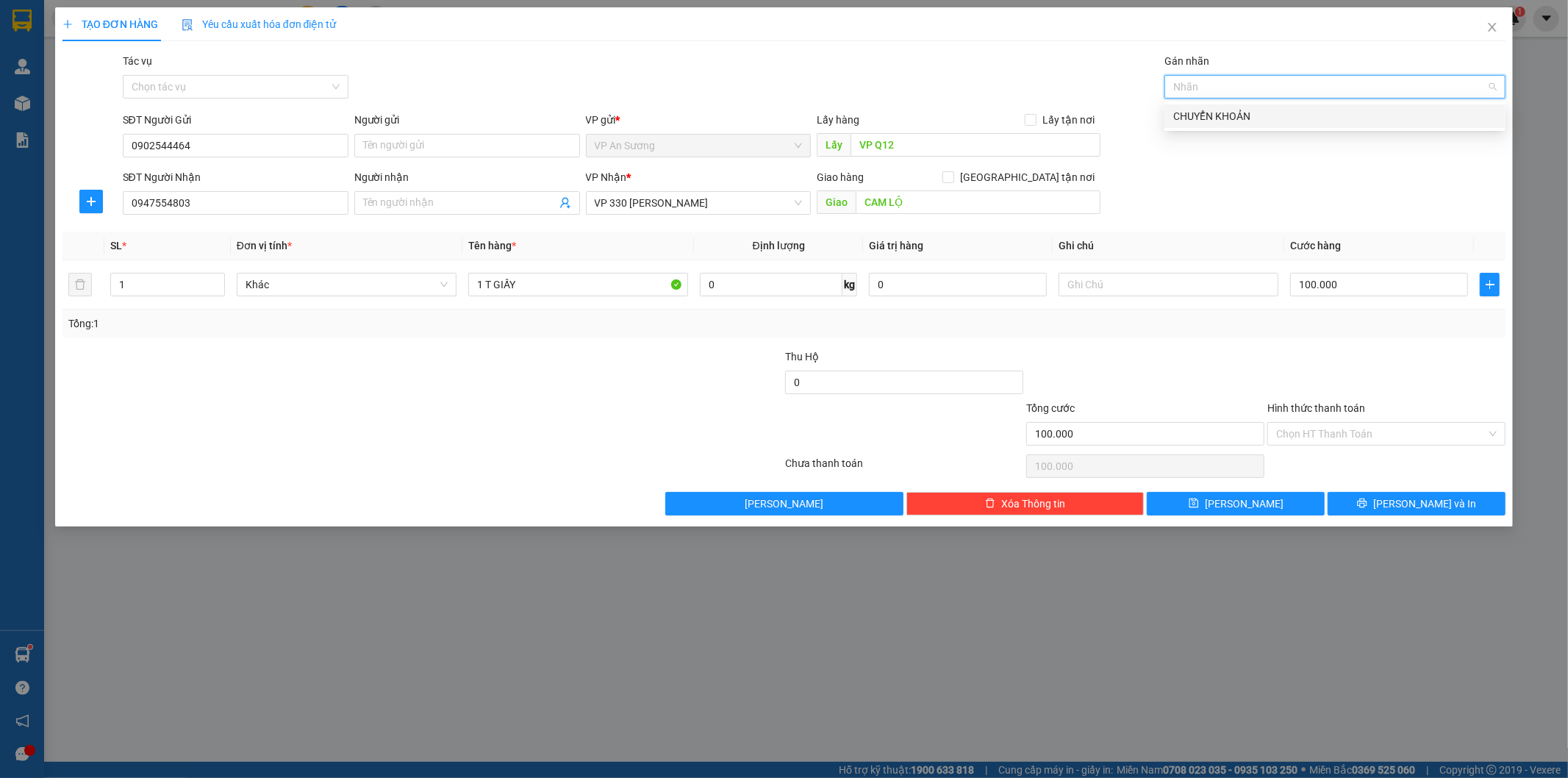
click at [1196, 108] on div "CHUYỂN KHOẢN" at bounding box center [1335, 116] width 323 height 16
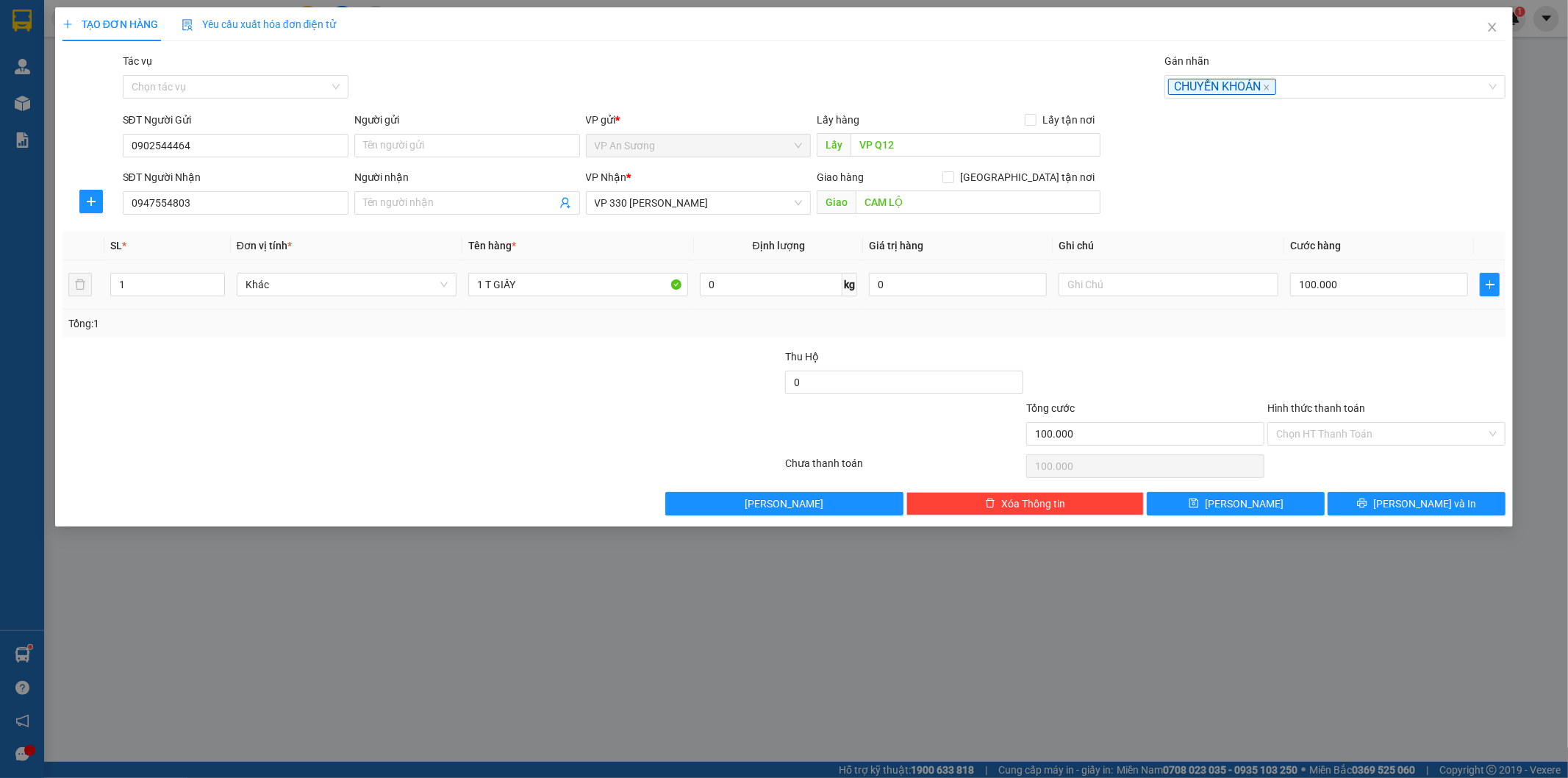
click at [1120, 270] on div at bounding box center [1168, 284] width 220 height 29
click at [1134, 277] on input "text" at bounding box center [1168, 284] width 220 height 23
type input "X"
click at [1122, 281] on input "CK ACB 13G [DATE]" at bounding box center [1168, 284] width 220 height 23
type input "CK ACB 13G19 [DATE]"
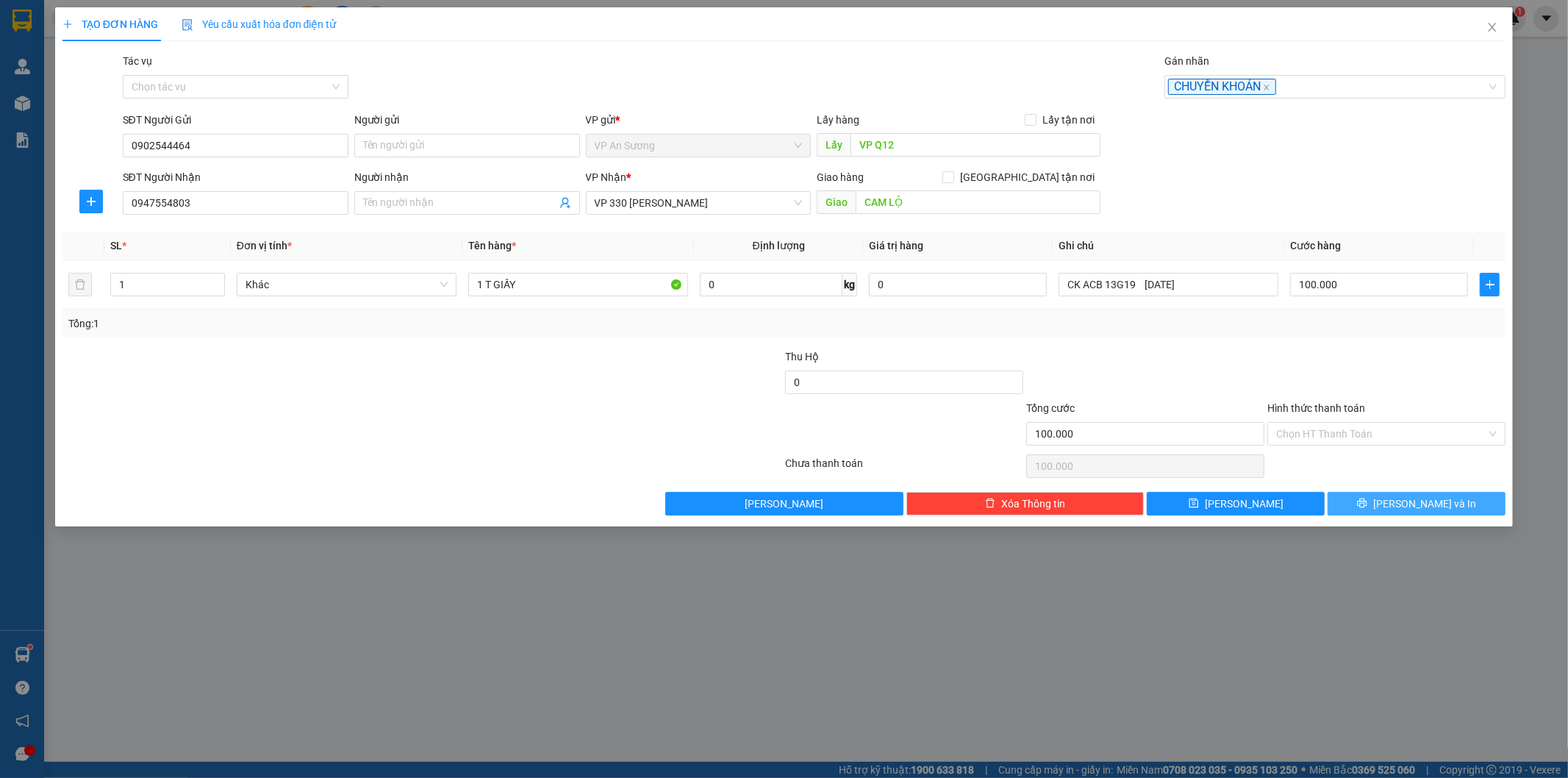
click at [1376, 500] on button "[PERSON_NAME] và In" at bounding box center [1416, 503] width 178 height 23
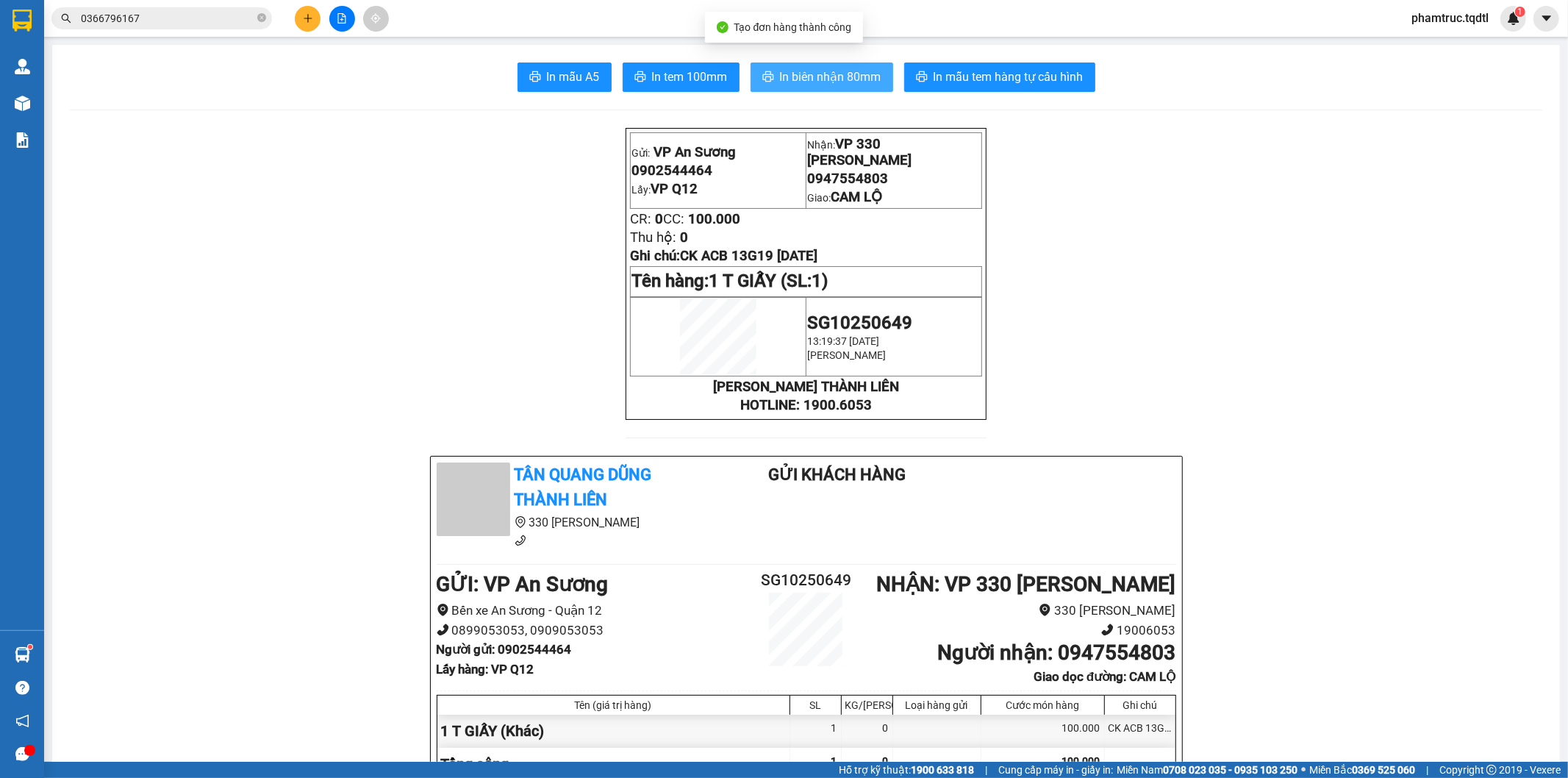
click at [841, 66] on button "In biên nhận 80mm" at bounding box center [822, 77] width 143 height 29
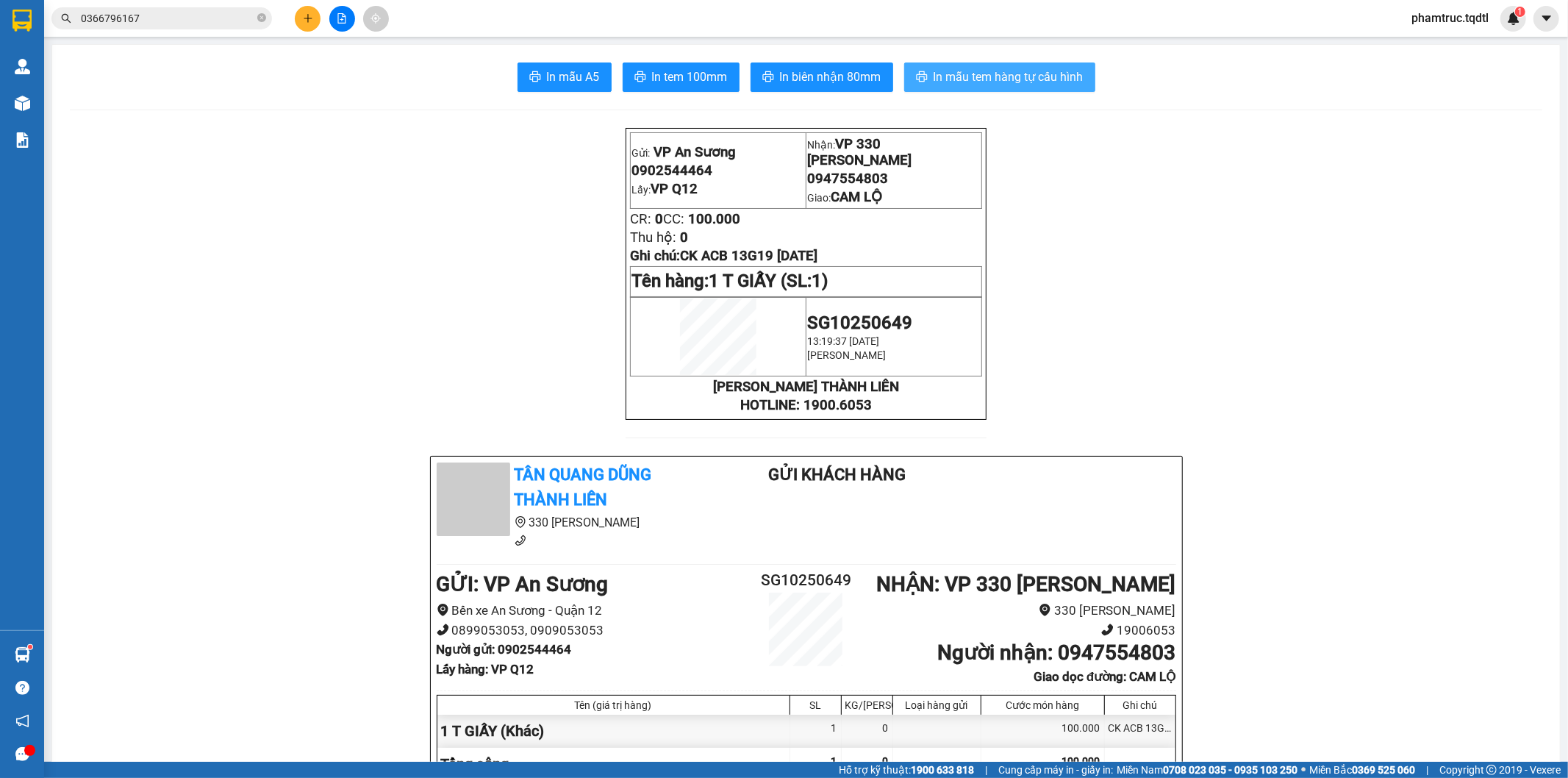
click at [1060, 71] on span "In mẫu tem hàng tự cấu hình" at bounding box center [1008, 76] width 150 height 19
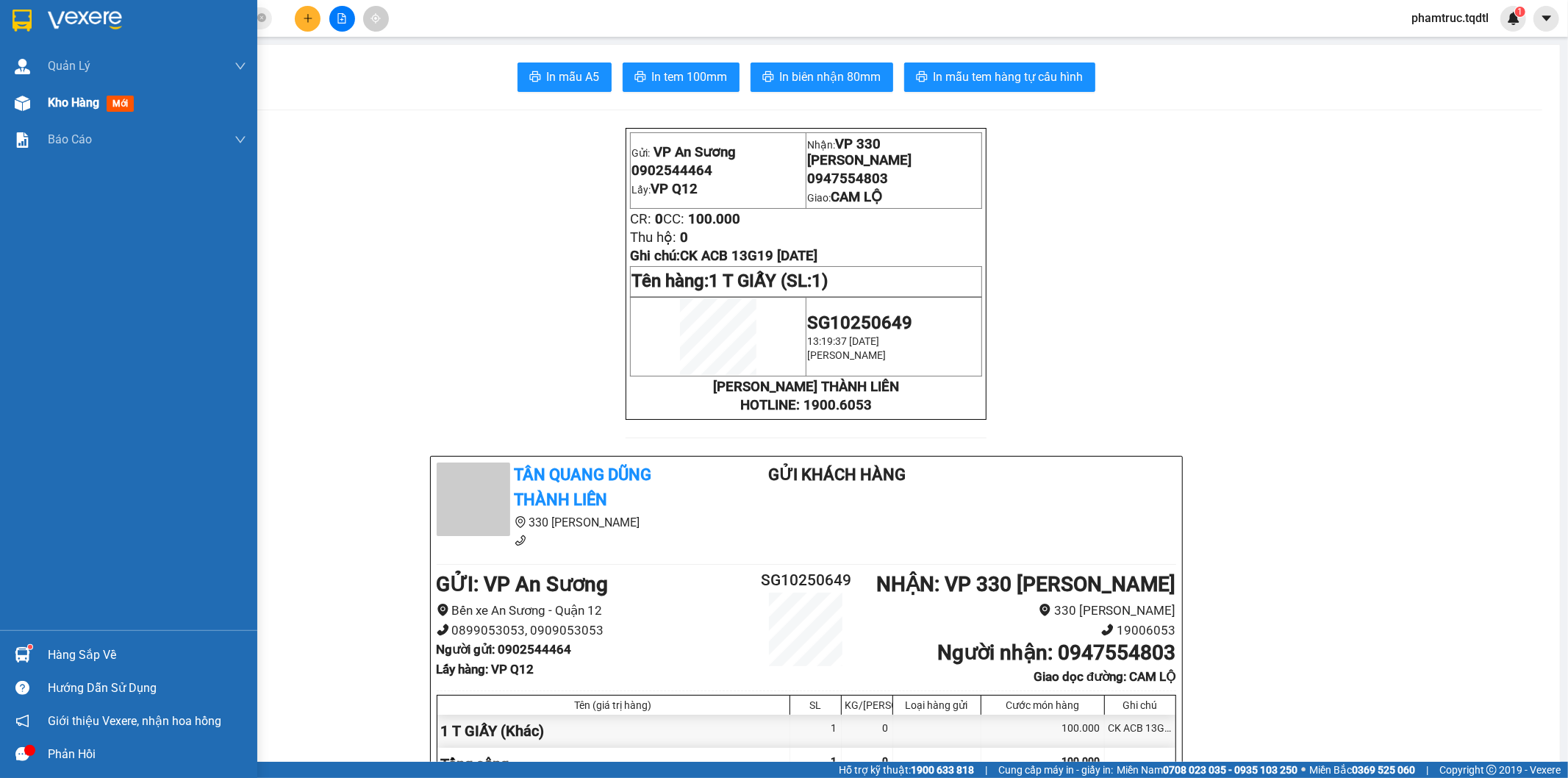
click at [70, 101] on span "Kho hàng" at bounding box center [73, 102] width 52 height 14
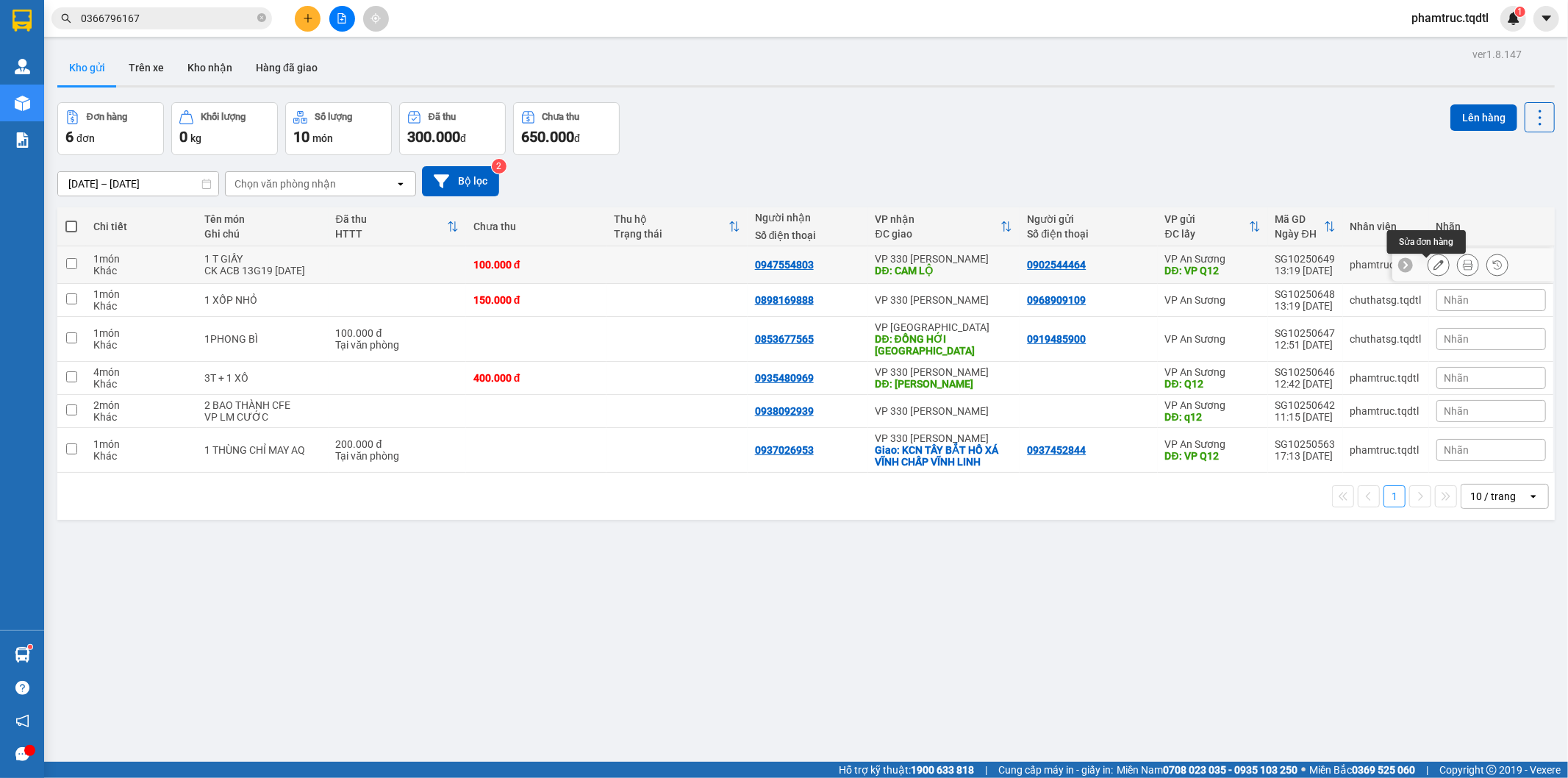
click at [1433, 266] on icon at bounding box center [1439, 265] width 10 height 10
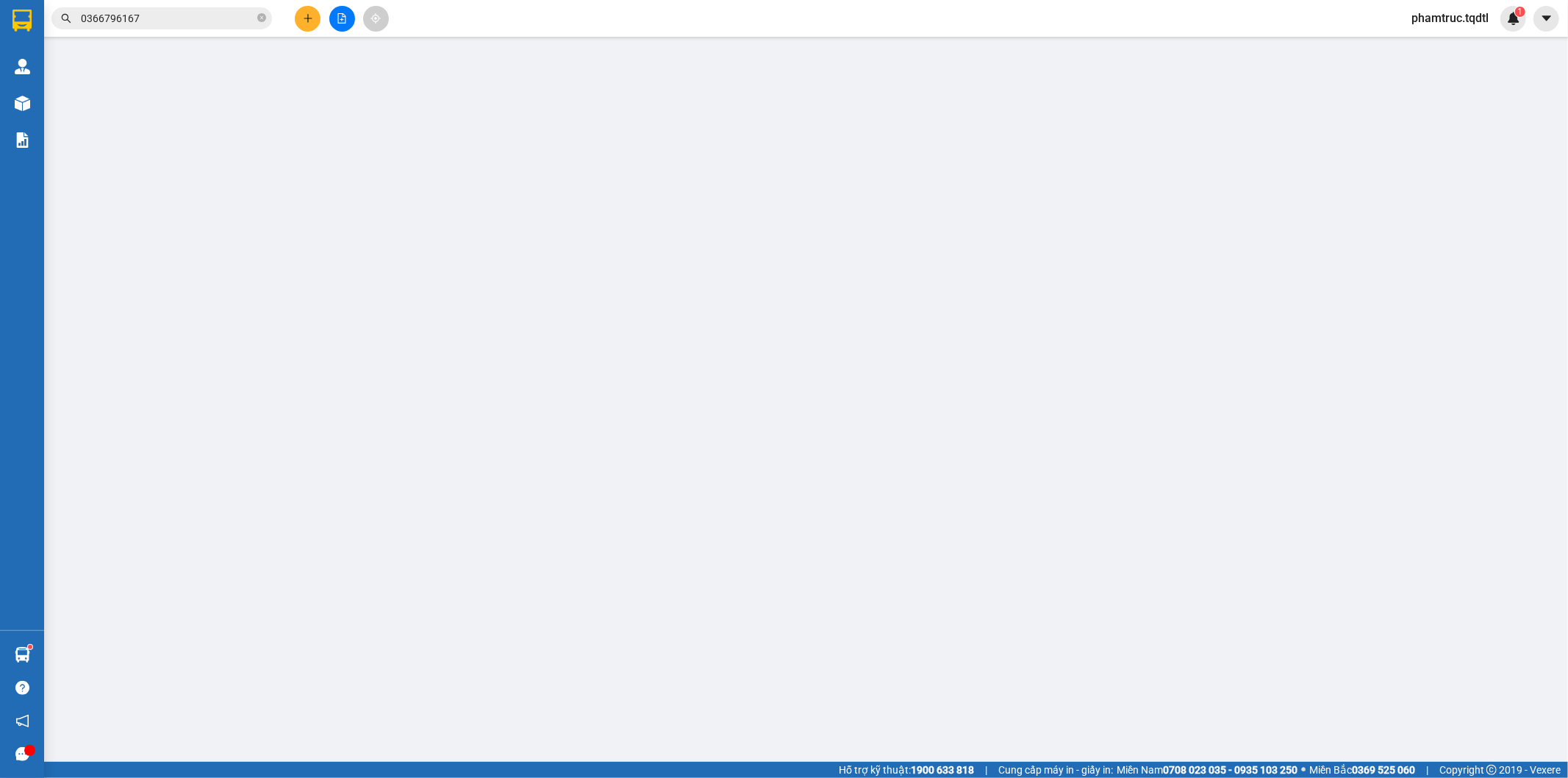
type input "0902544464"
type input "VP Q12"
type input "0947554803"
type input "CAM LỘ"
type input "100.000"
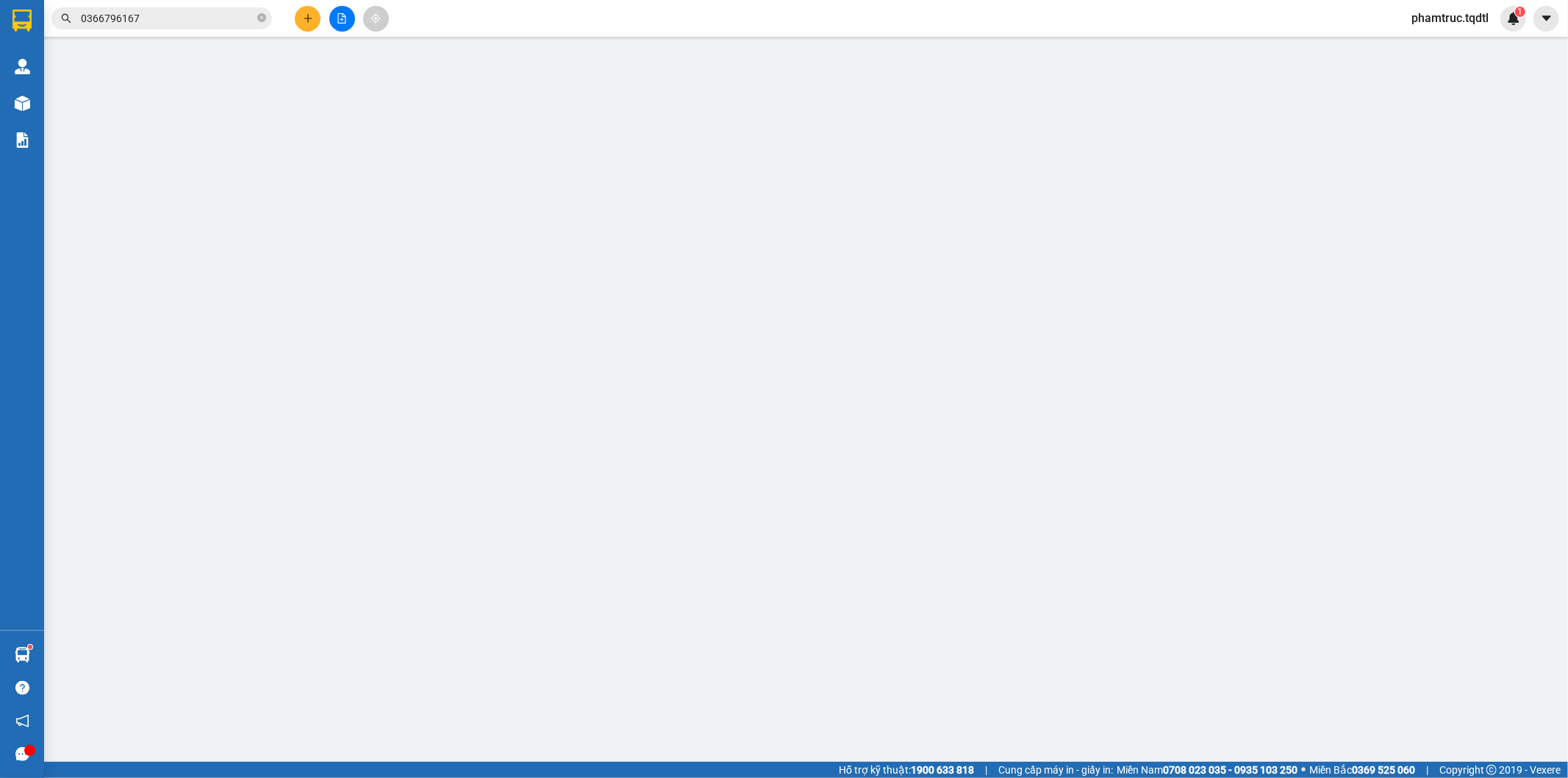
type input "100.000"
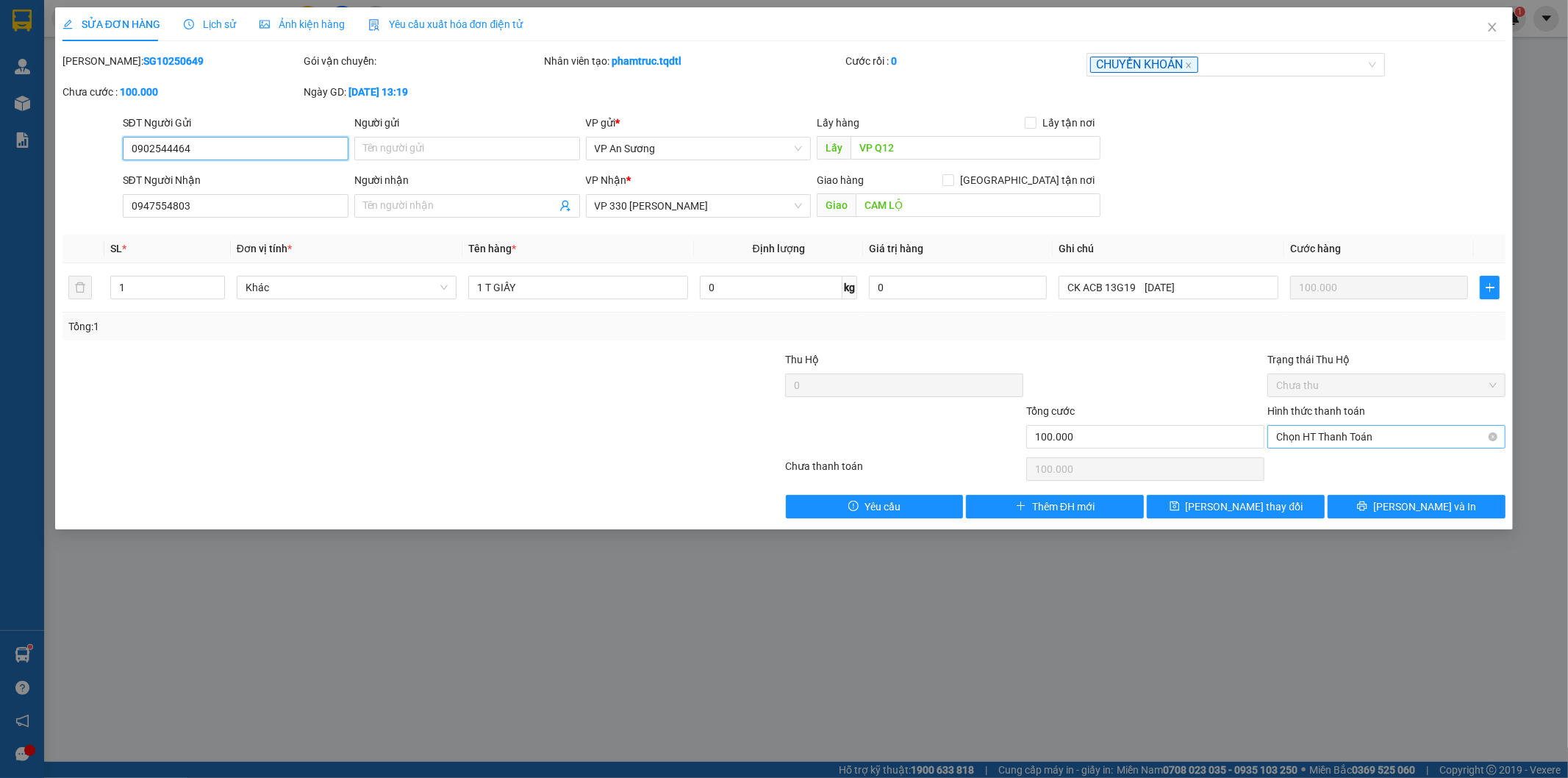
click at [1350, 436] on span "Chọn HT Thanh Toán" at bounding box center [1386, 436] width 221 height 22
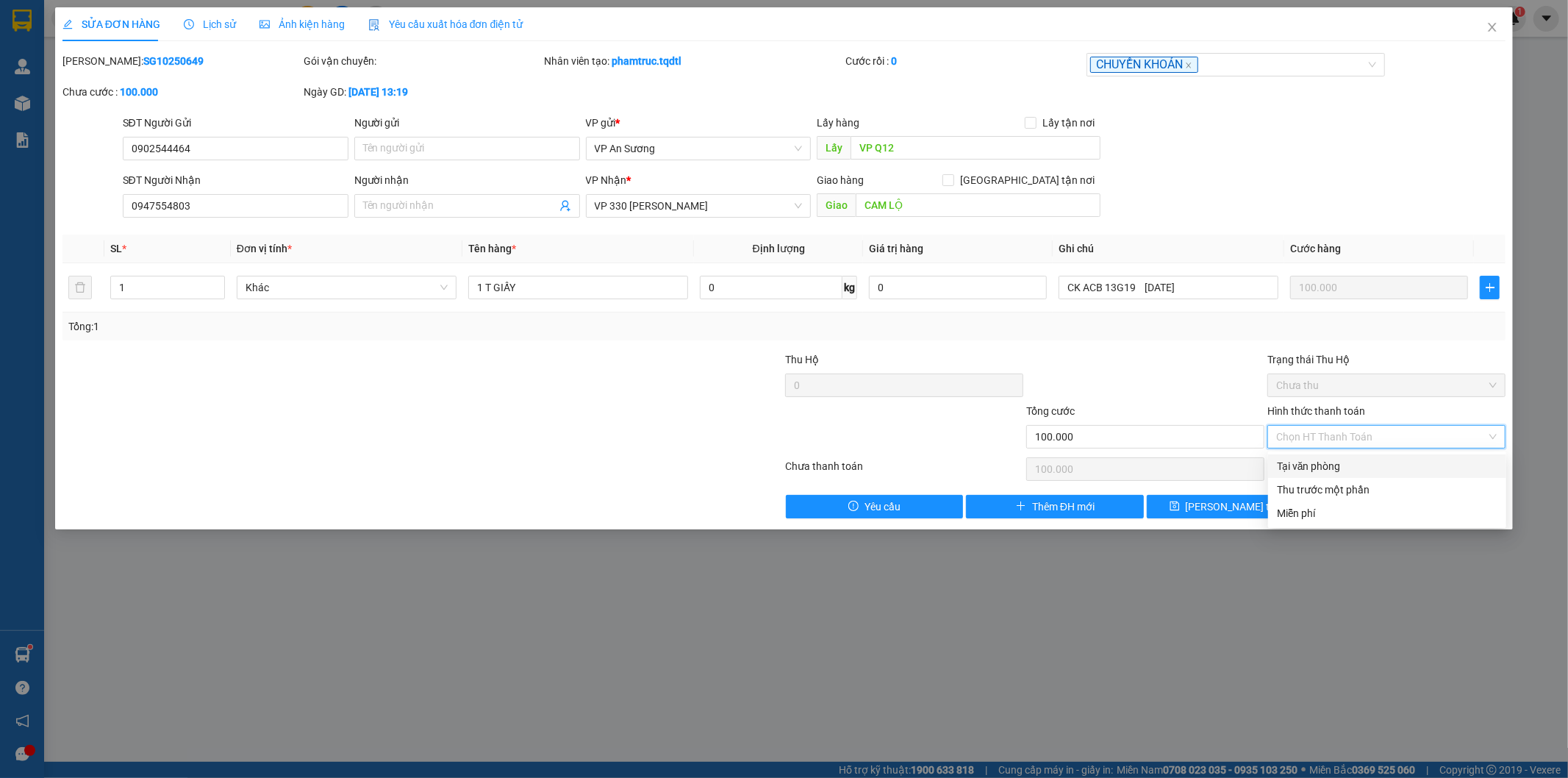
click at [1349, 459] on div "Tại văn phòng" at bounding box center [1386, 466] width 221 height 16
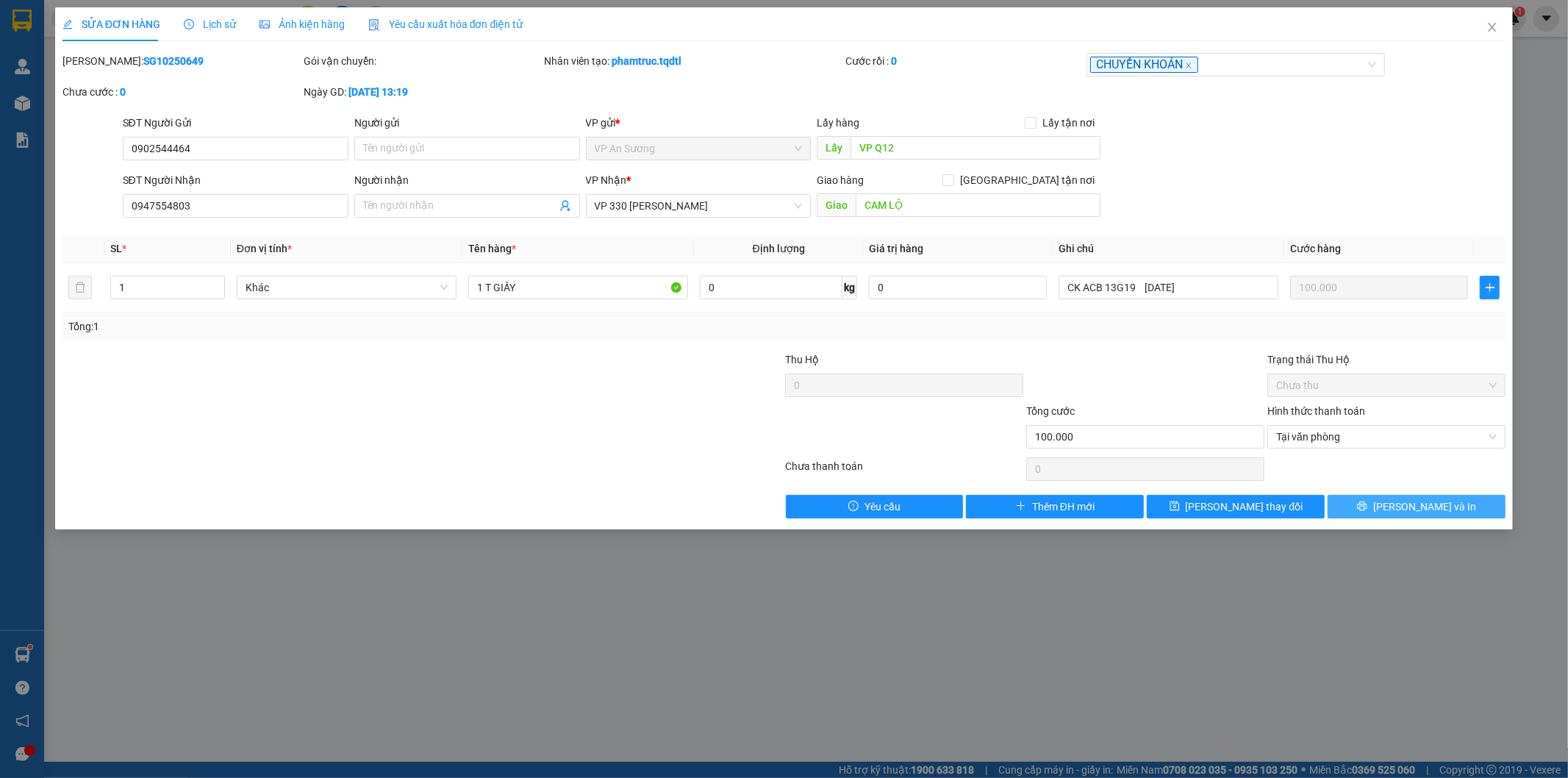
click at [1377, 512] on button "[PERSON_NAME] và In" at bounding box center [1416, 506] width 178 height 23
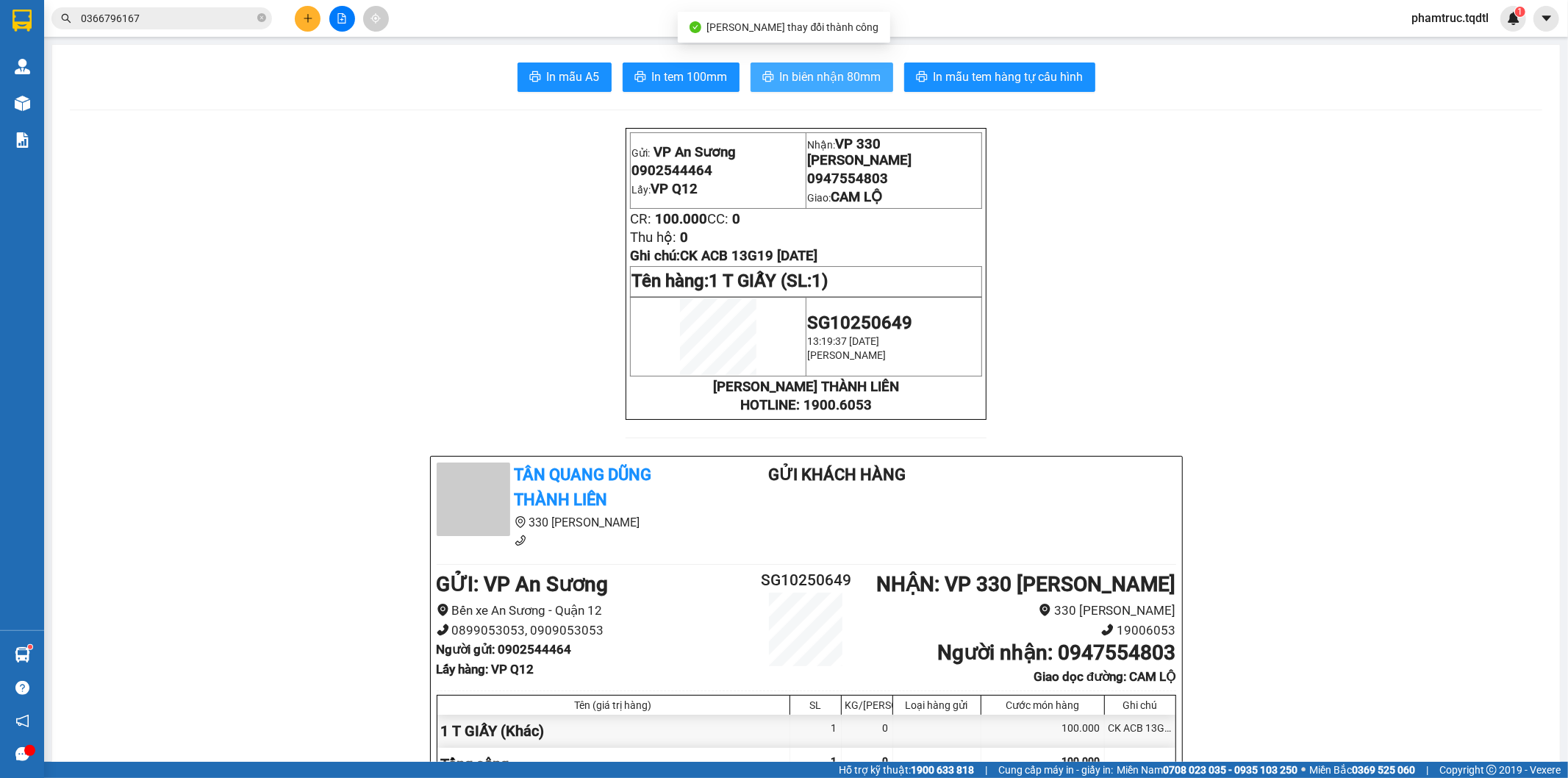
click at [860, 84] on span "In biên nhận 80mm" at bounding box center [831, 76] width 102 height 19
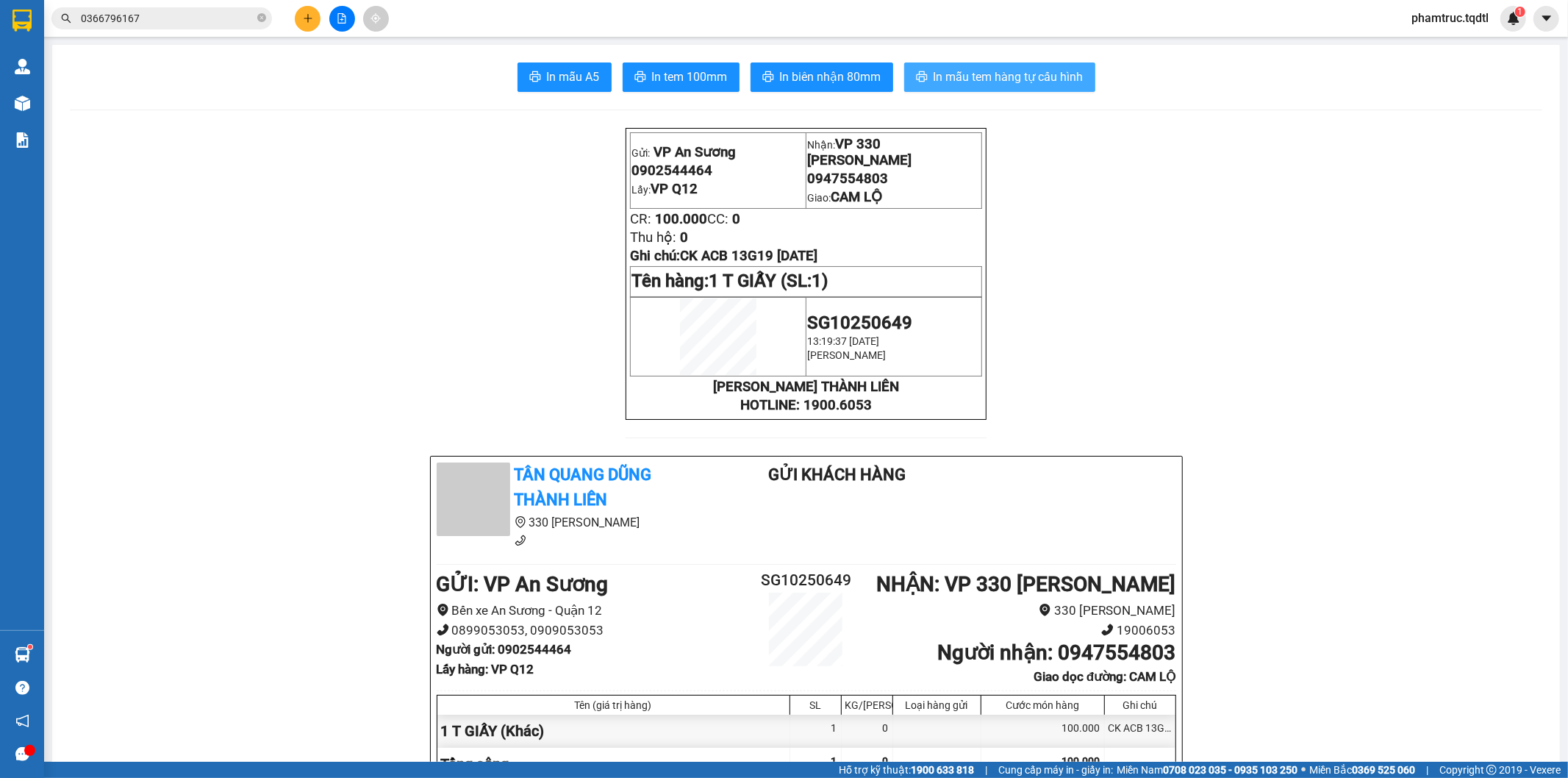
click at [935, 68] on span "In mẫu tem hàng tự cấu hình" at bounding box center [1008, 76] width 150 height 19
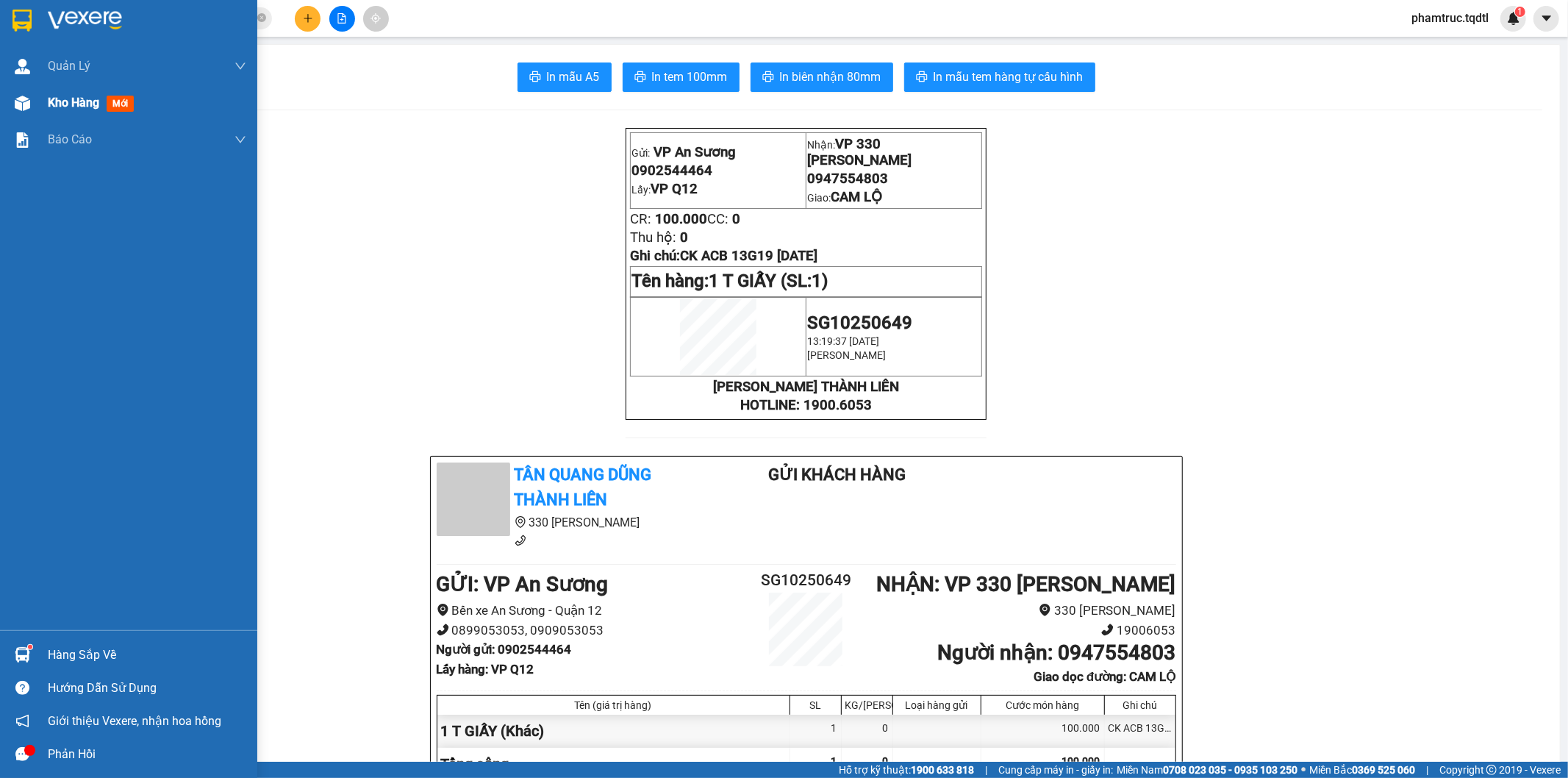
click at [98, 98] on span "Kho hàng" at bounding box center [73, 102] width 52 height 14
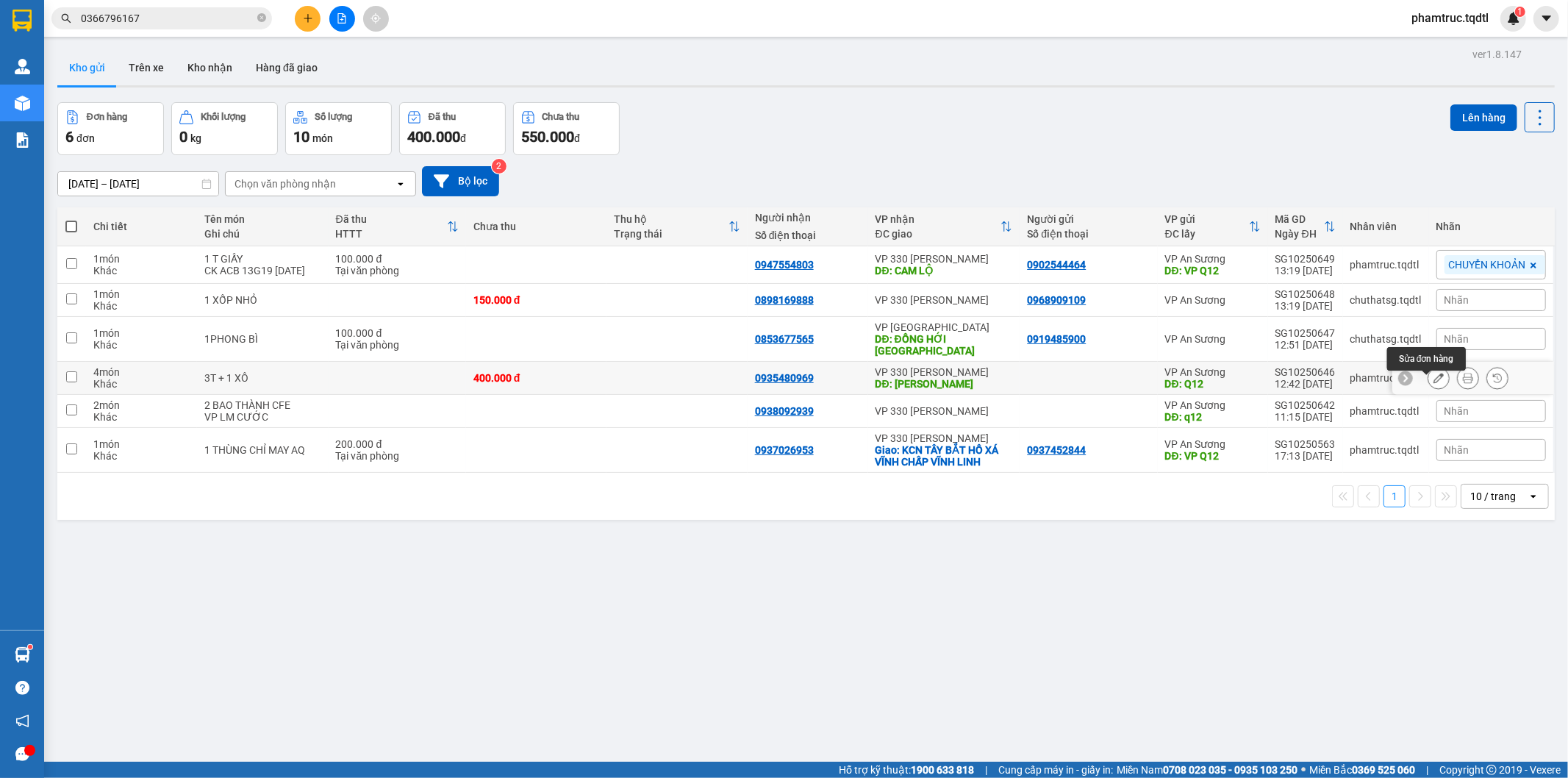
click at [1433, 381] on icon at bounding box center [1439, 378] width 10 height 10
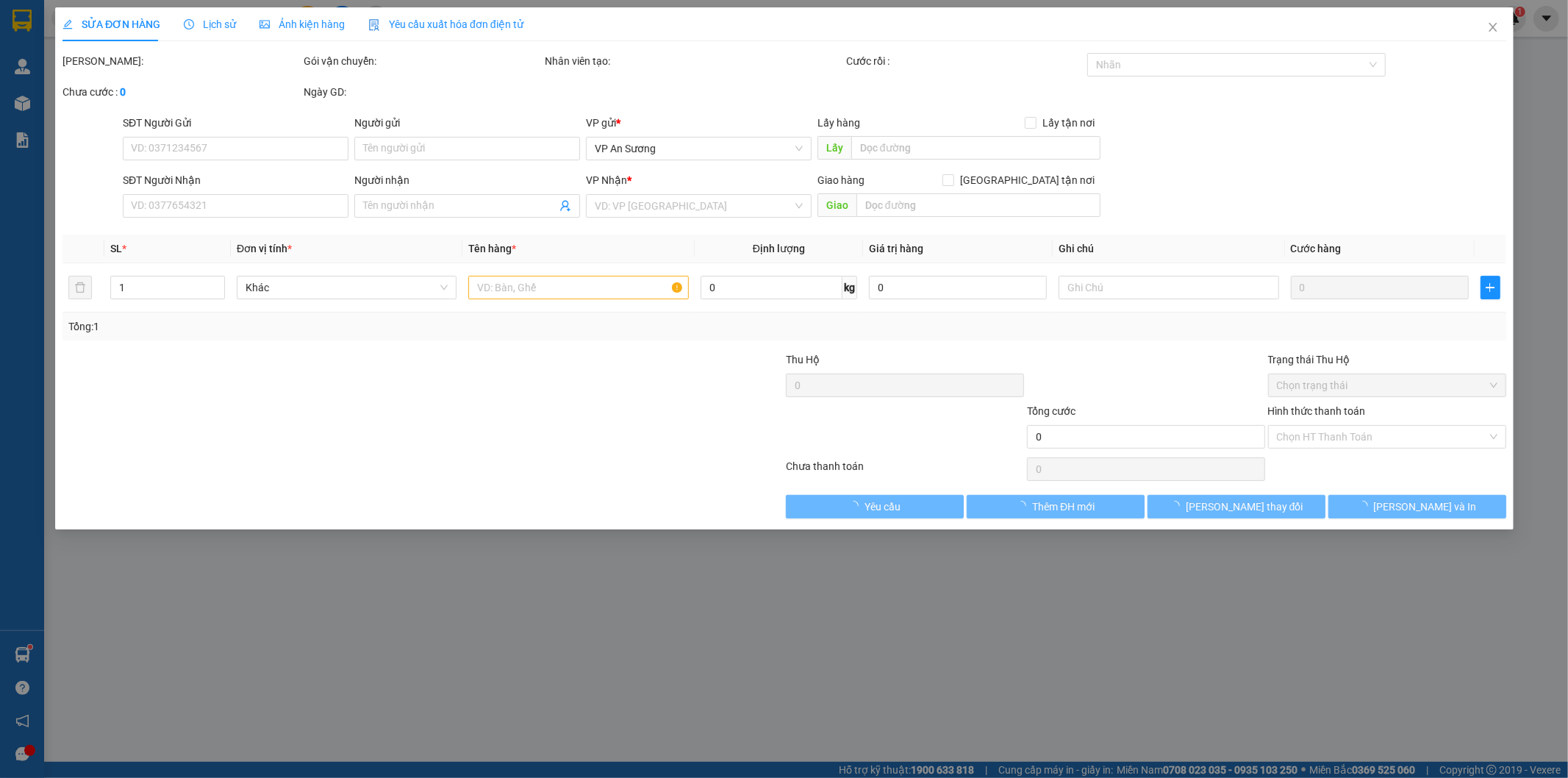
type input "Q12"
type input "0935480969"
type input "[PERSON_NAME]"
type input "400.000"
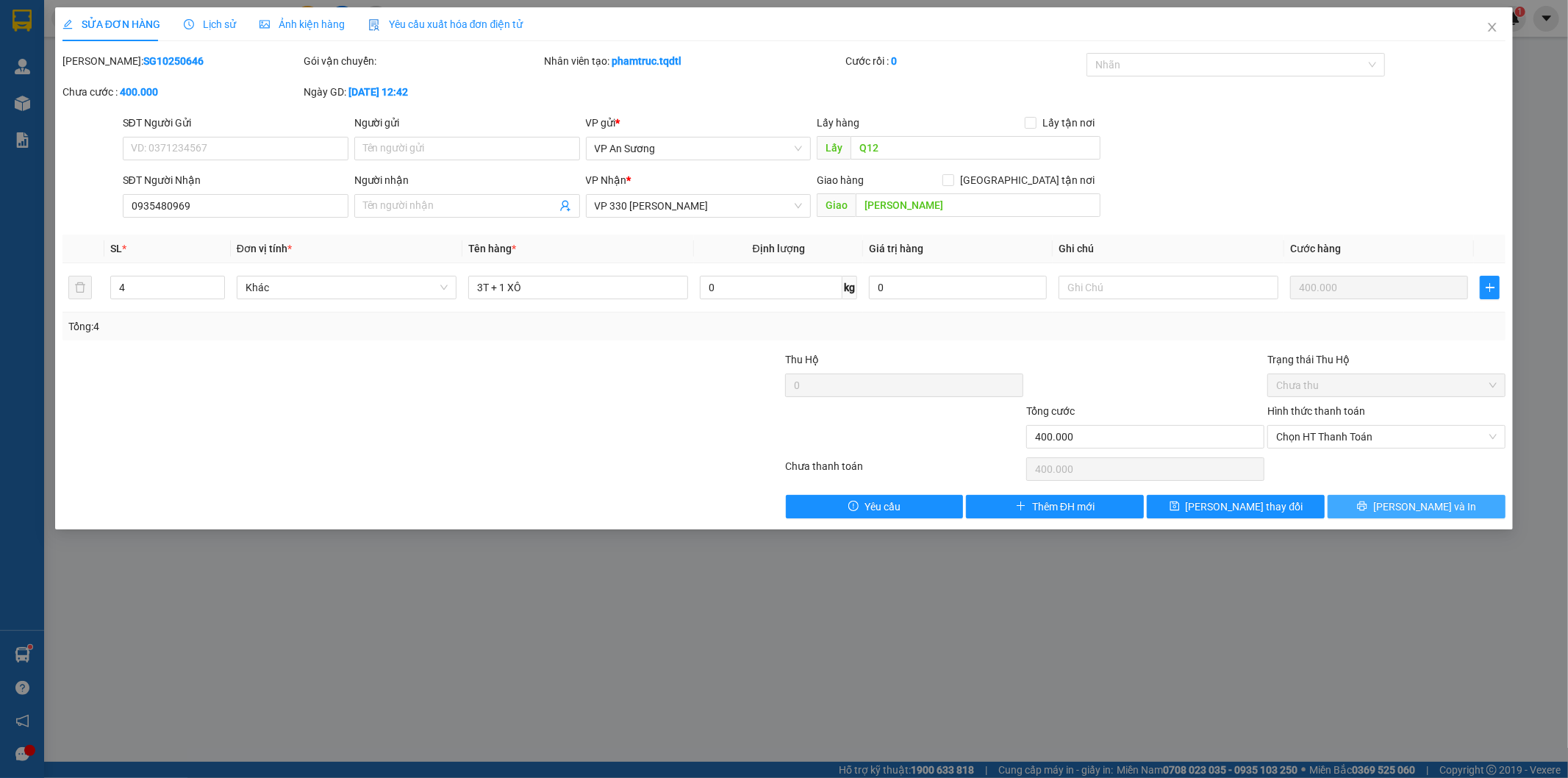
click at [1401, 501] on button "[PERSON_NAME] và In" at bounding box center [1416, 506] width 178 height 23
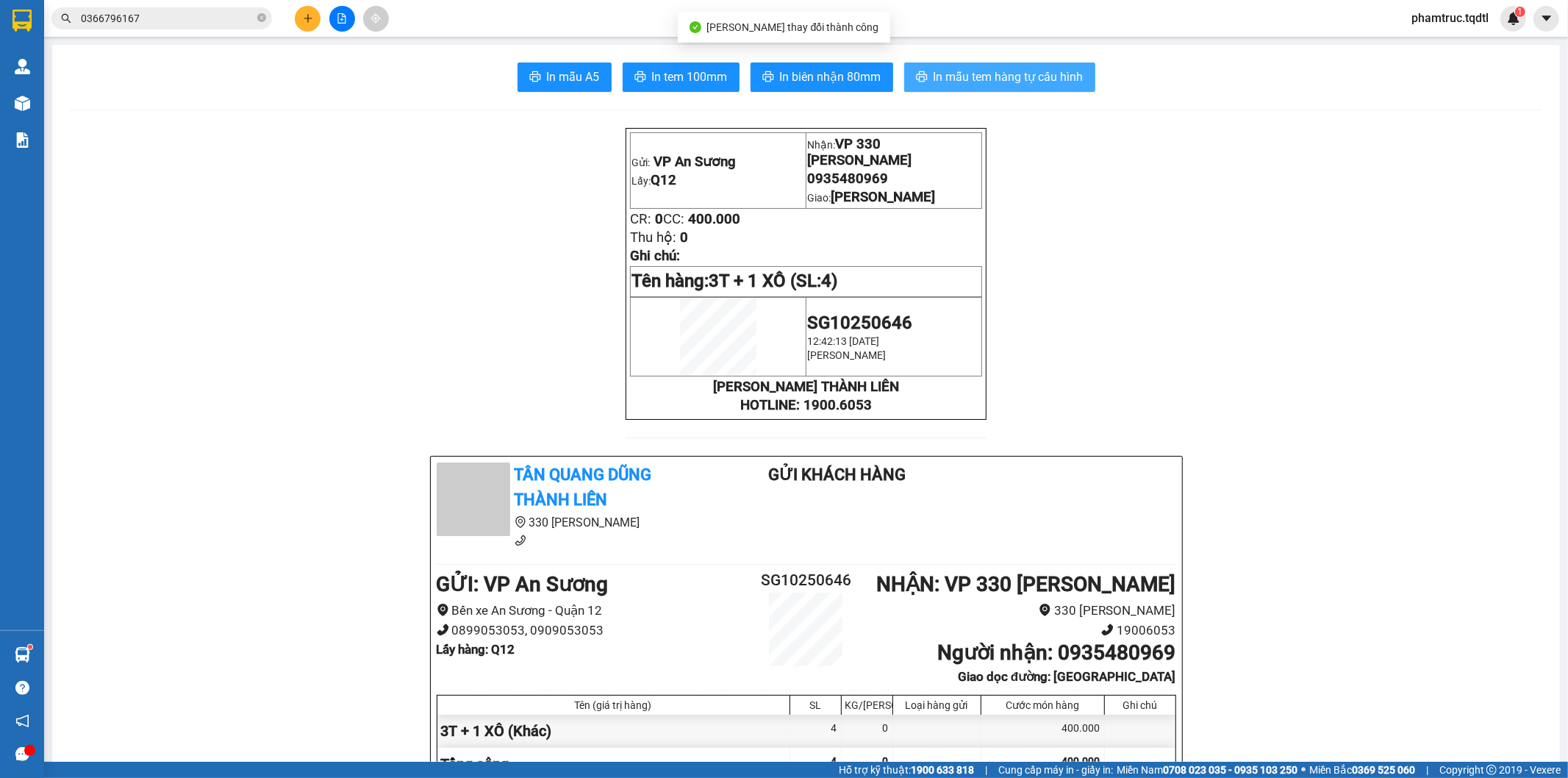
click at [1018, 70] on span "In mẫu tem hàng tự cấu hình" at bounding box center [1008, 76] width 150 height 19
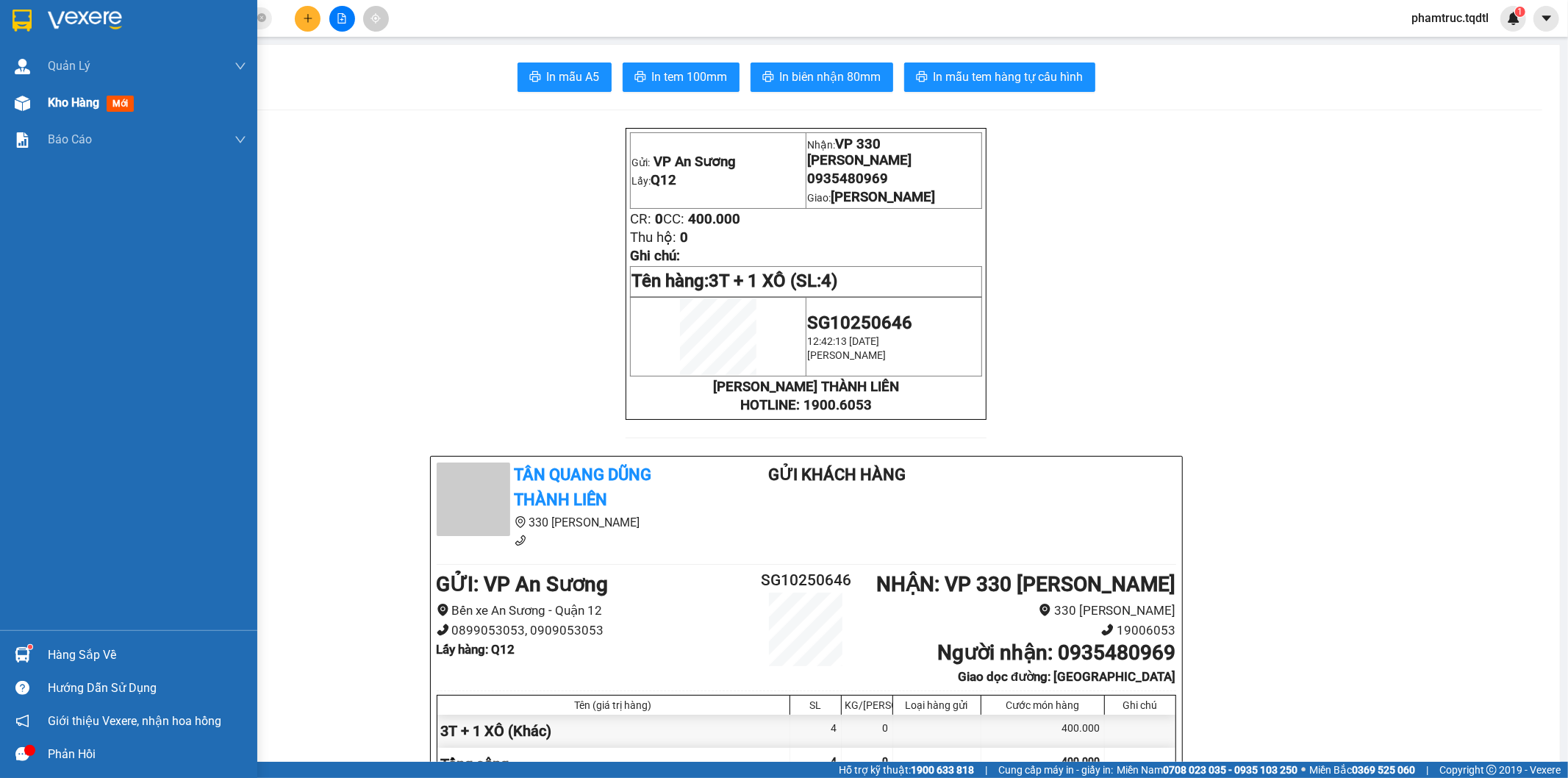
click at [29, 106] on img at bounding box center [22, 103] width 16 height 16
